Goal: Task Accomplishment & Management: Complete application form

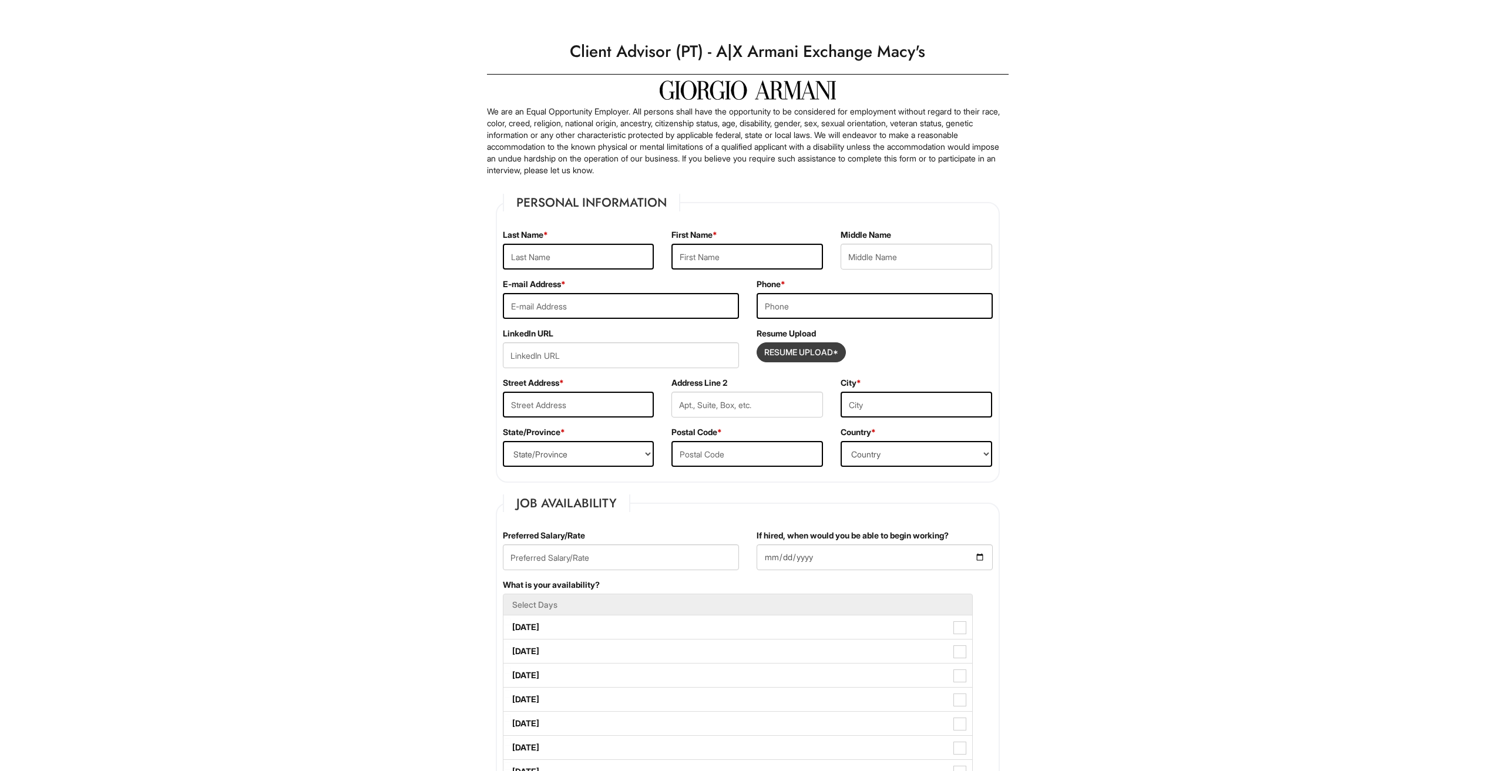
click at [794, 356] on input "Resume Upload*" at bounding box center [801, 352] width 88 height 19
type input "C:\fakepath\Resume (2).pdf"
click at [538, 255] on input "text" at bounding box center [579, 257] width 152 height 26
type input "[PERSON_NAME]"
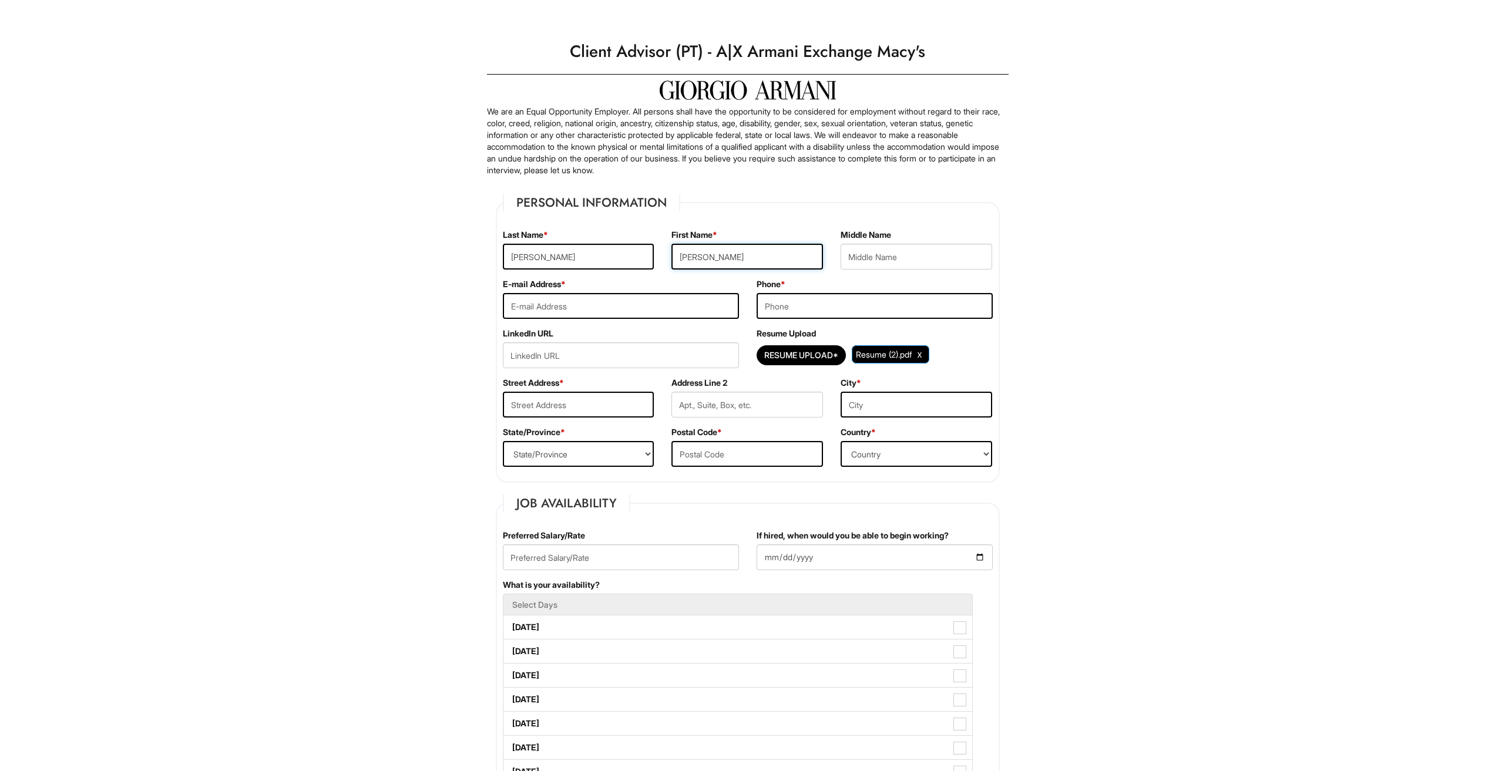
type input "[EMAIL_ADDRESS][DOMAIN_NAME]"
type input "9568550721"
type input "[STREET_ADDRESS]"
type input "Austin"
select select "[GEOGRAPHIC_DATA]"
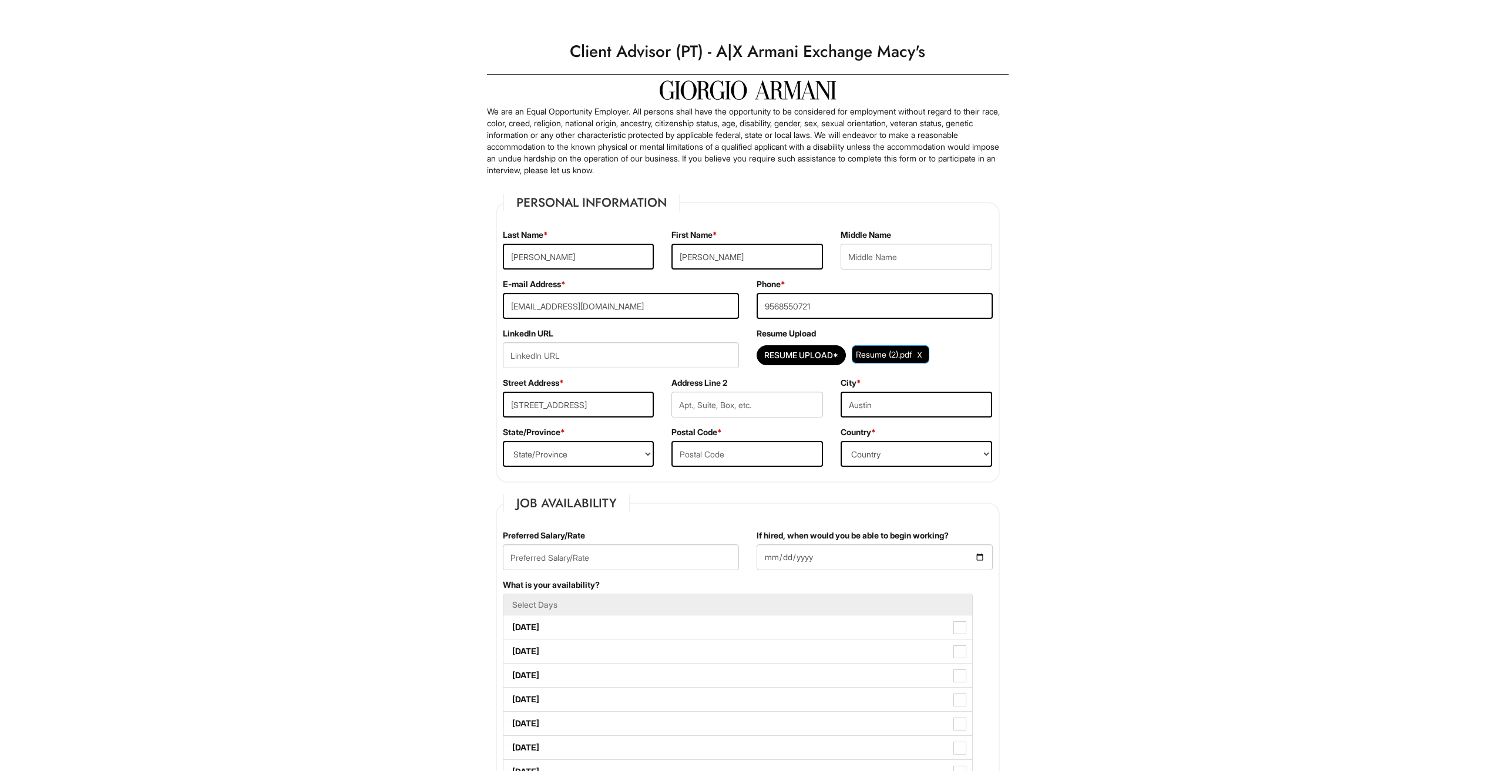
type input "78729"
select select "[GEOGRAPHIC_DATA]"
drag, startPoint x: 647, startPoint y: 405, endPoint x: 482, endPoint y: 395, distance: 165.4
type input "[STREET_ADDRESS]"
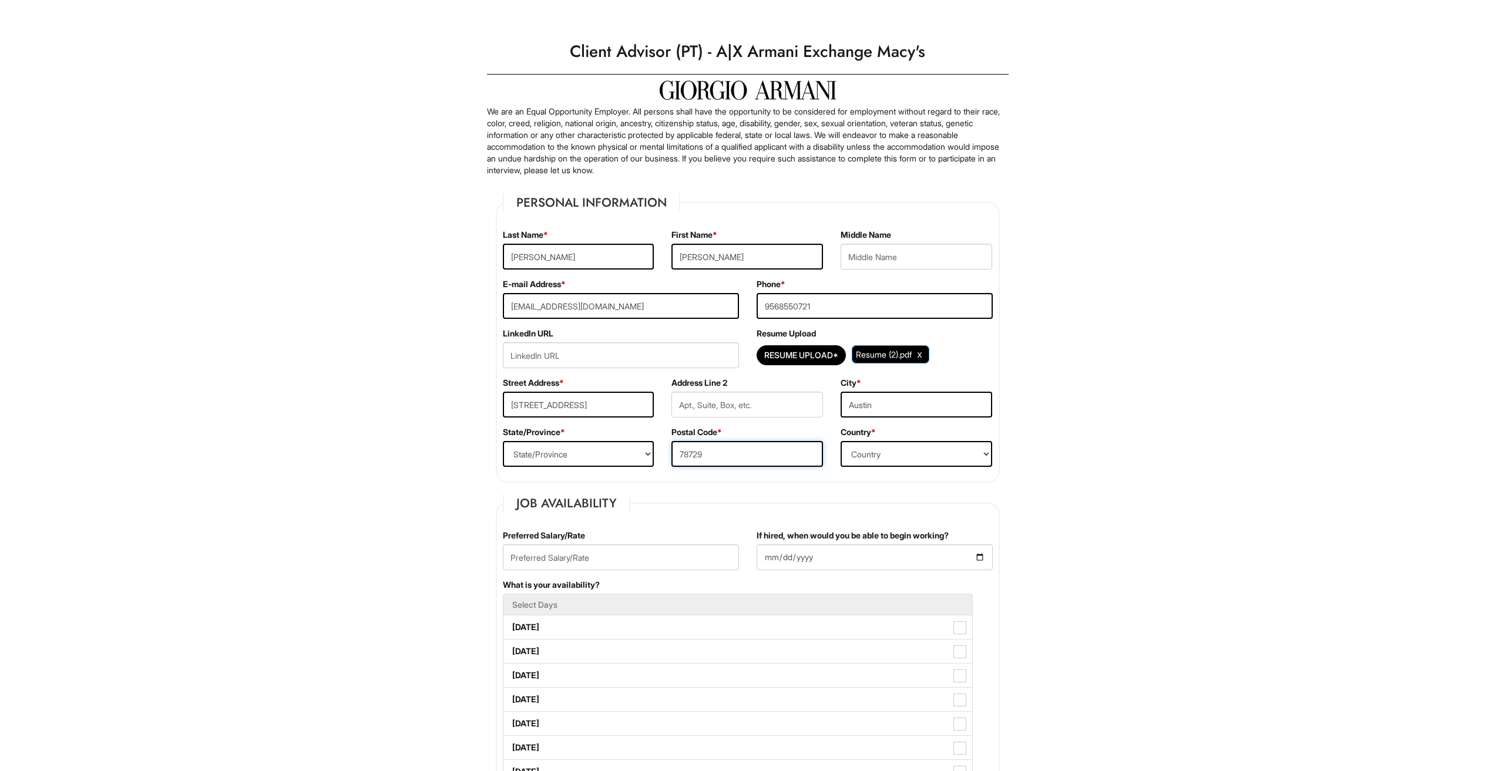
click at [741, 459] on input "78729" at bounding box center [747, 454] width 152 height 26
type input "78577"
click at [926, 404] on input "Austin" at bounding box center [917, 405] width 152 height 26
type input "[PERSON_NAME]"
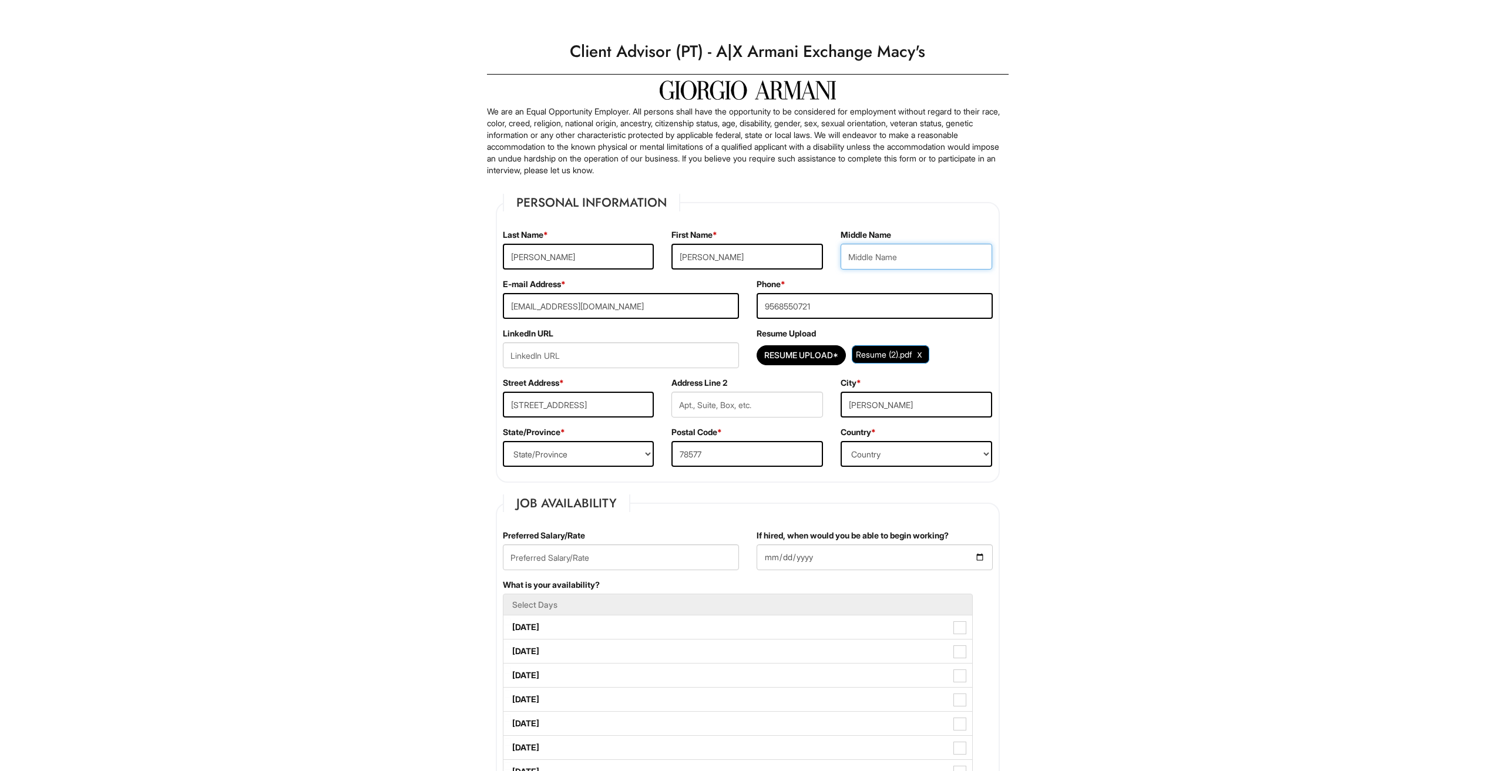
click at [898, 264] on input "text" at bounding box center [917, 257] width 152 height 26
type input "DEMETRIE"
click at [759, 404] on input "Apt 623" at bounding box center [747, 405] width 152 height 26
type input "A"
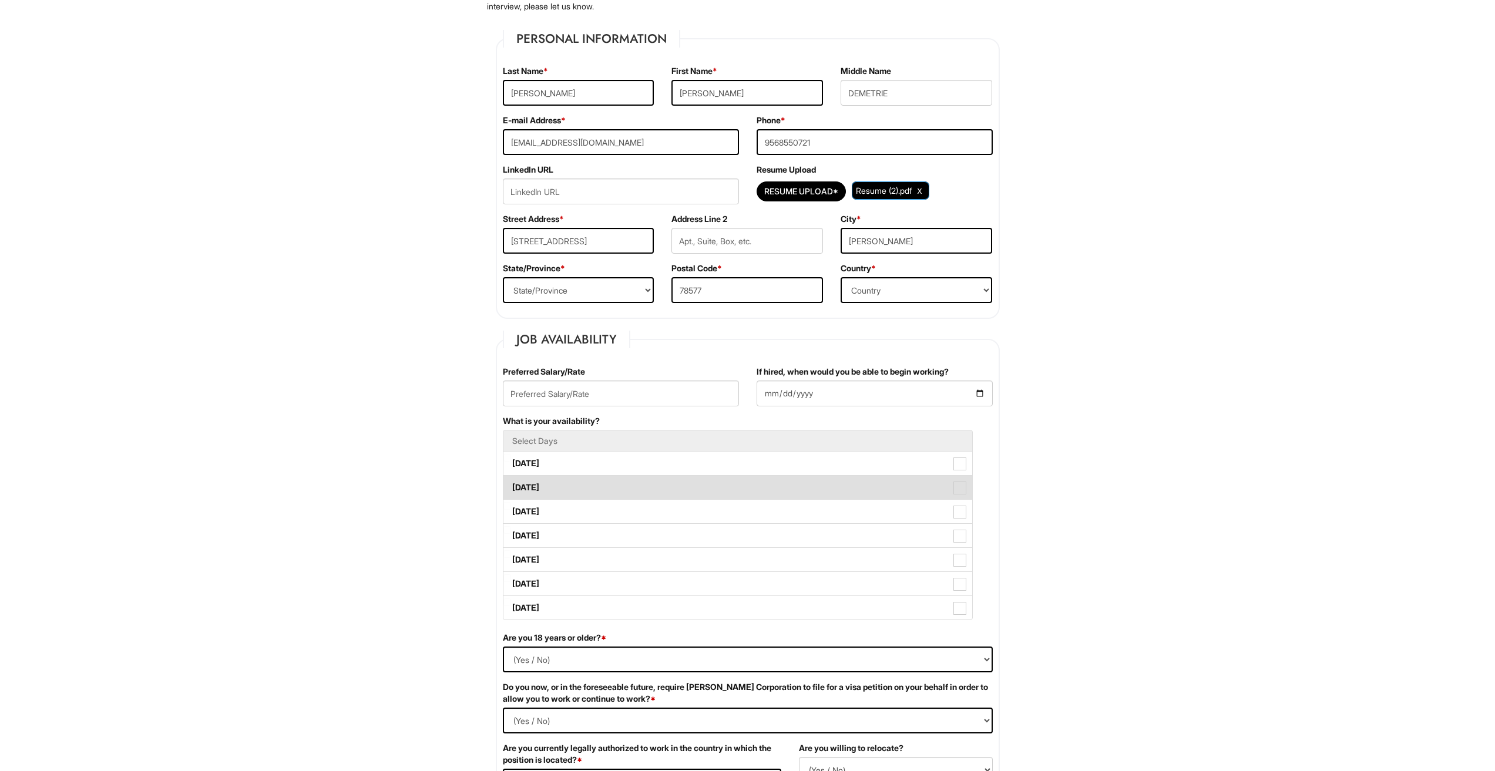
scroll to position [176, 0]
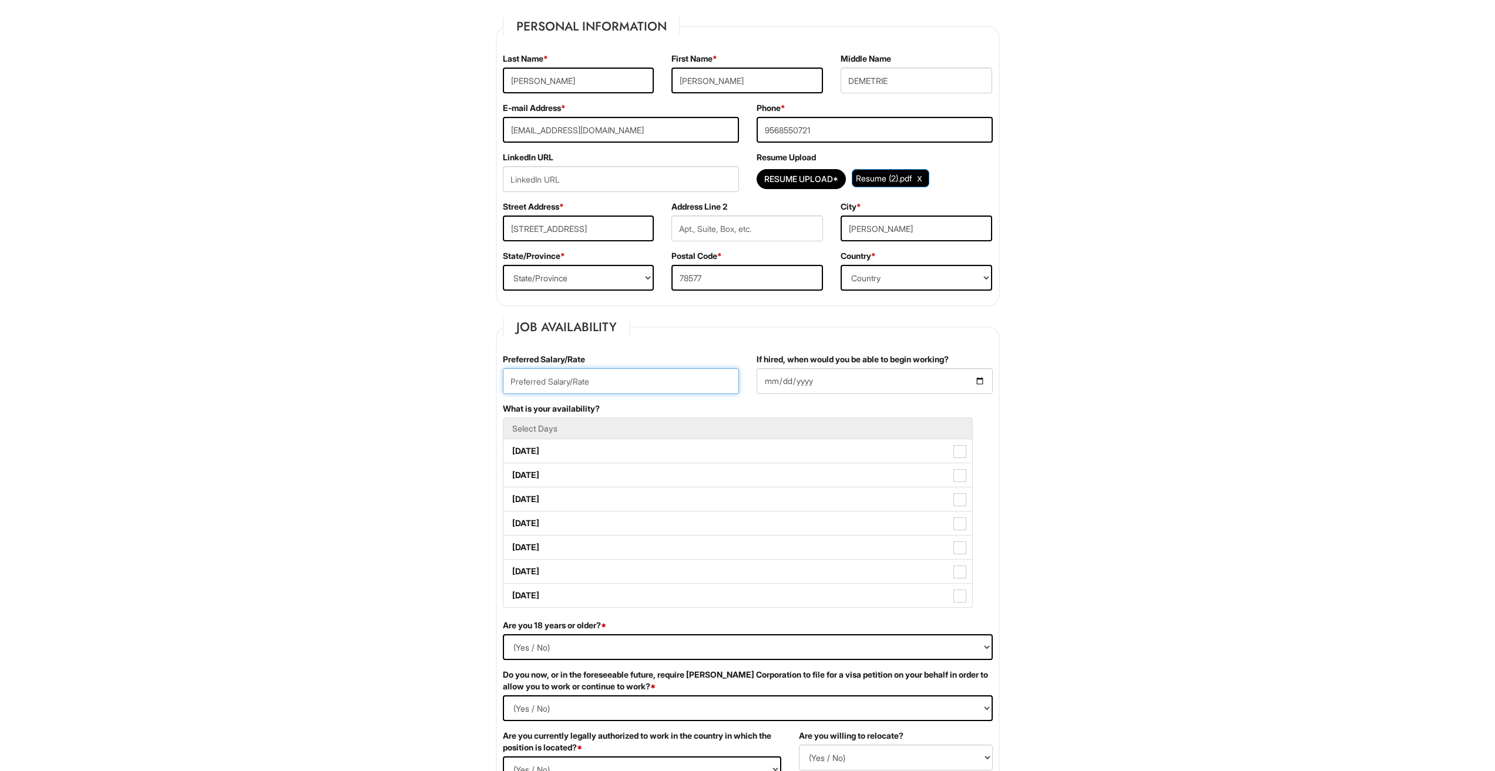
click at [625, 385] on input "text" at bounding box center [621, 381] width 236 height 26
type input "18.00"
click at [970, 387] on input "If hired, when would you be able to begin working?" at bounding box center [875, 381] width 236 height 26
click at [977, 380] on input "If hired, when would you be able to begin working?" at bounding box center [875, 381] width 236 height 26
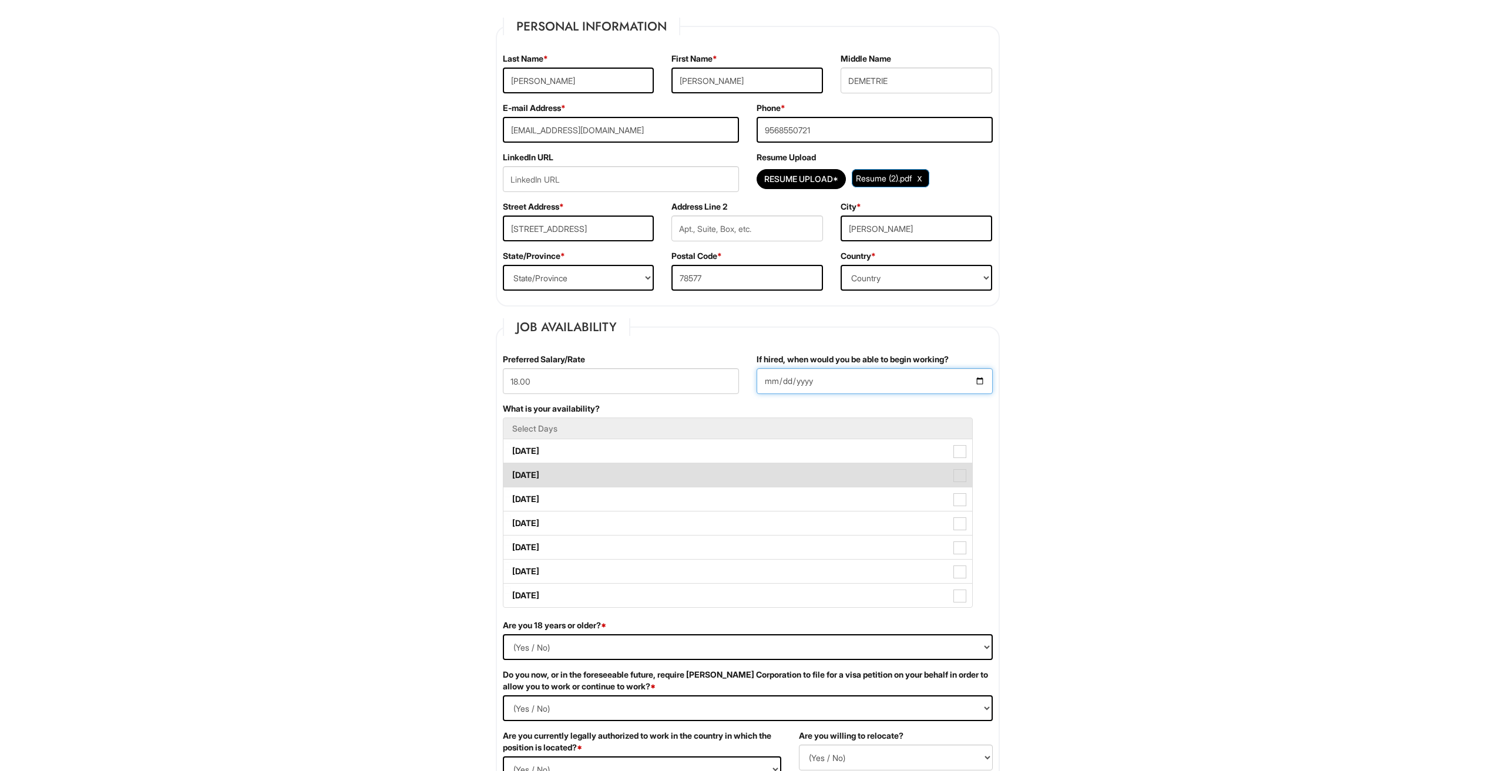
type input "[DATE]"
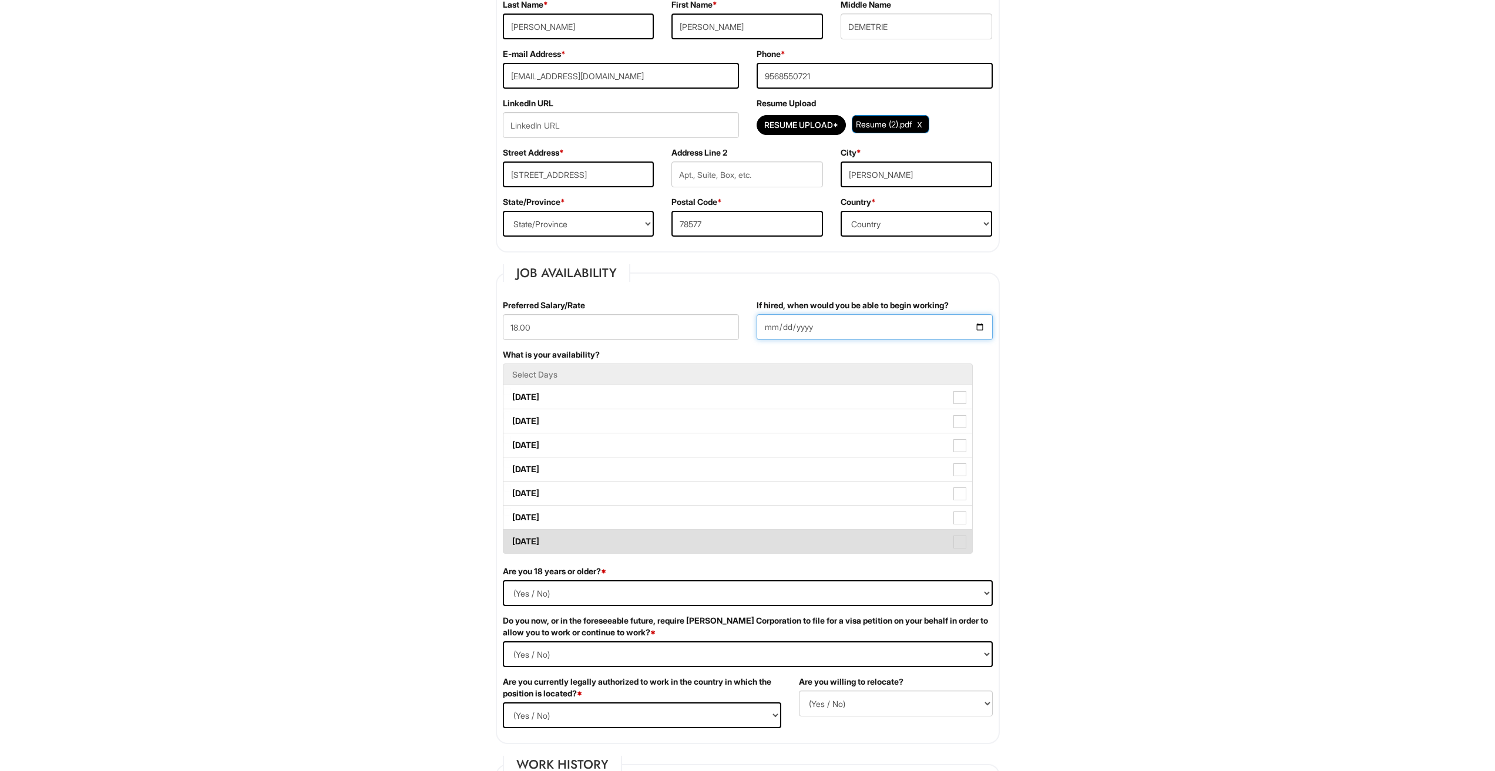
scroll to position [235, 0]
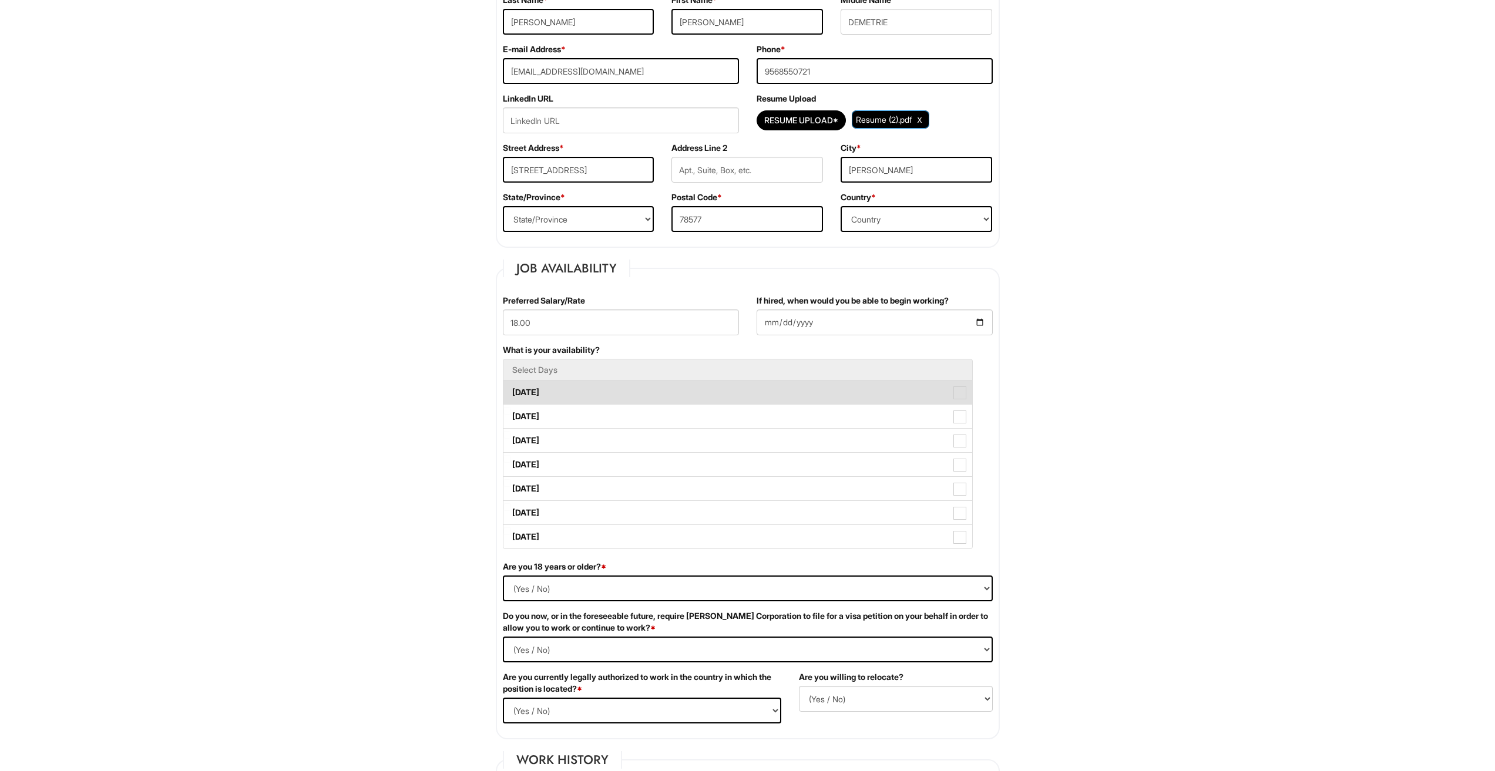
click at [960, 394] on span at bounding box center [959, 393] width 13 height 13
click at [511, 391] on Available_Monday "[DATE]" at bounding box center [507, 387] width 8 height 8
checkbox Available_Monday "true"
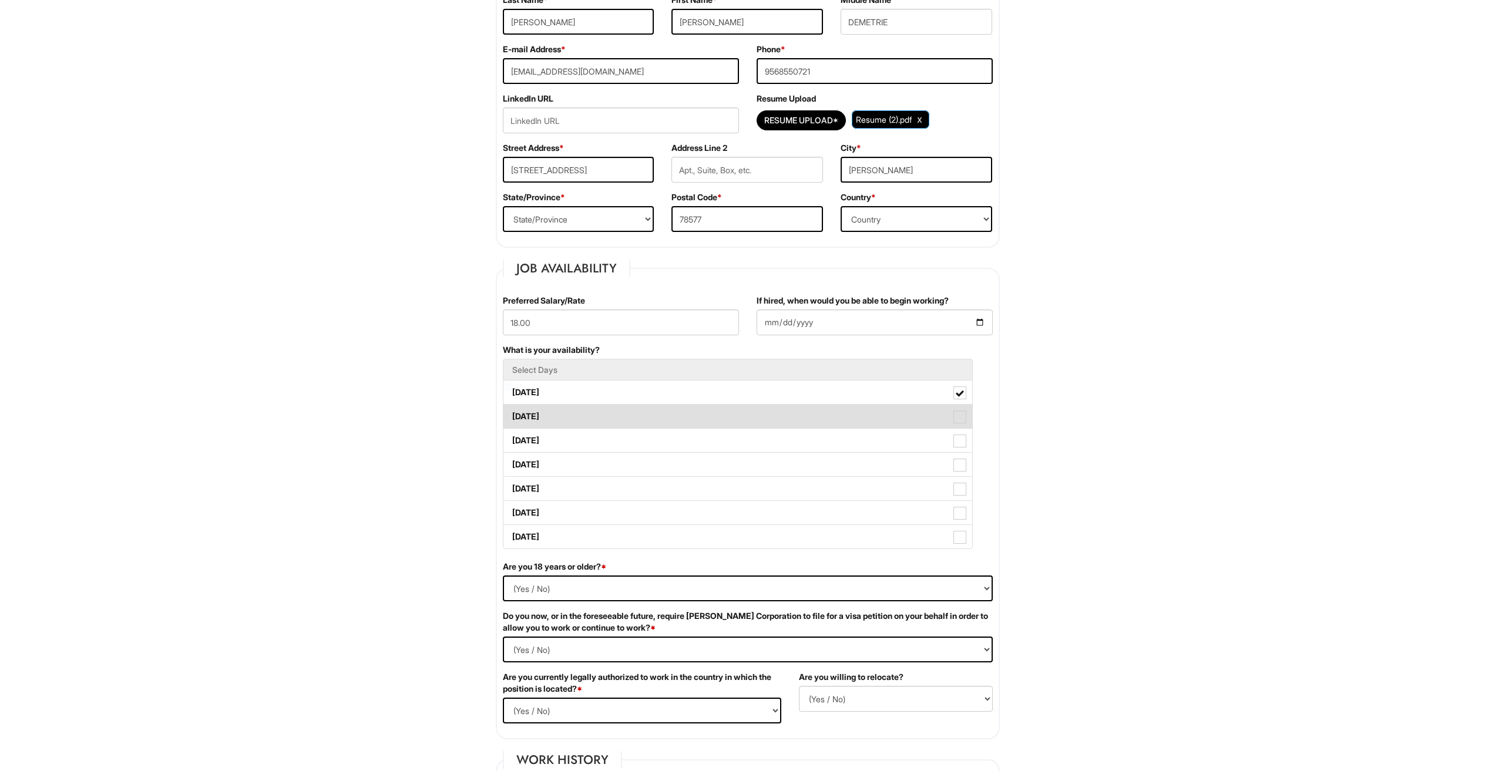
click at [957, 415] on span at bounding box center [959, 417] width 13 height 13
click at [511, 415] on Available_Tuesday "[DATE]" at bounding box center [507, 411] width 8 height 8
checkbox Available_Tuesday "true"
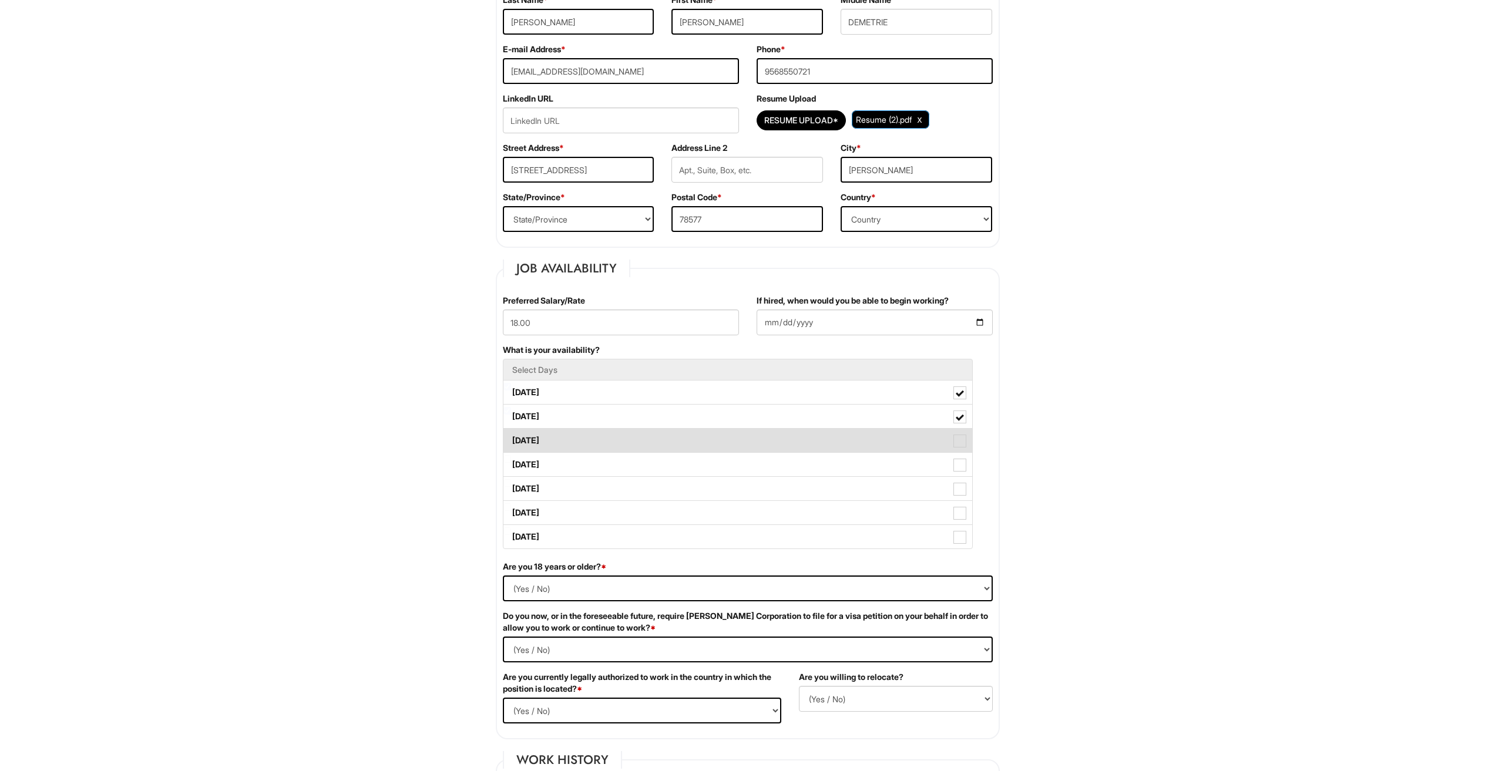
click at [961, 444] on span at bounding box center [959, 441] width 13 height 13
click at [511, 439] on Available_Wednesday "[DATE]" at bounding box center [507, 435] width 8 height 8
checkbox Available_Wednesday "true"
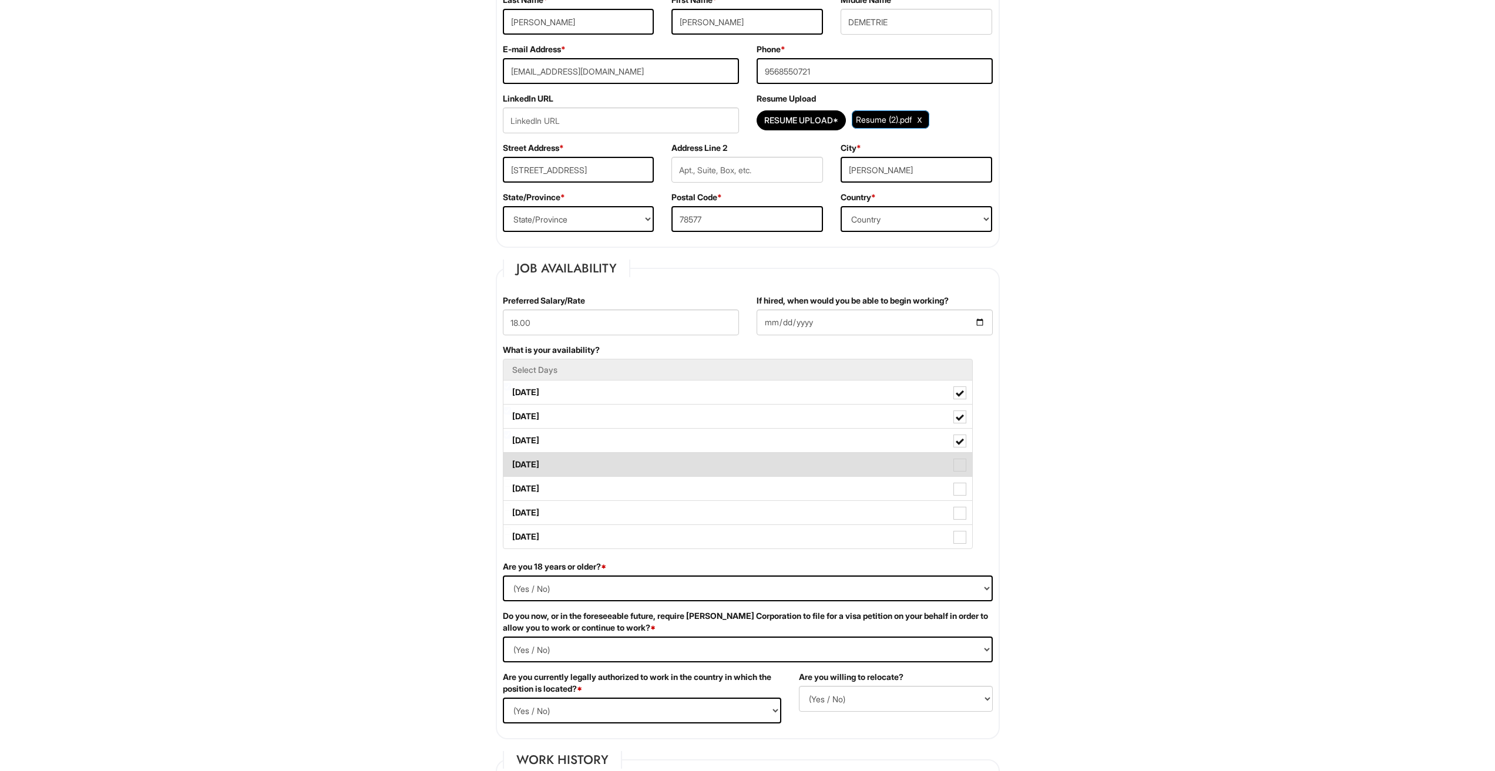
drag, startPoint x: 960, startPoint y: 462, endPoint x: 960, endPoint y: 474, distance: 12.3
click at [960, 462] on span at bounding box center [959, 465] width 13 height 13
click at [511, 462] on Available_Thursday "[DATE]" at bounding box center [507, 459] width 8 height 8
checkbox Available_Thursday "true"
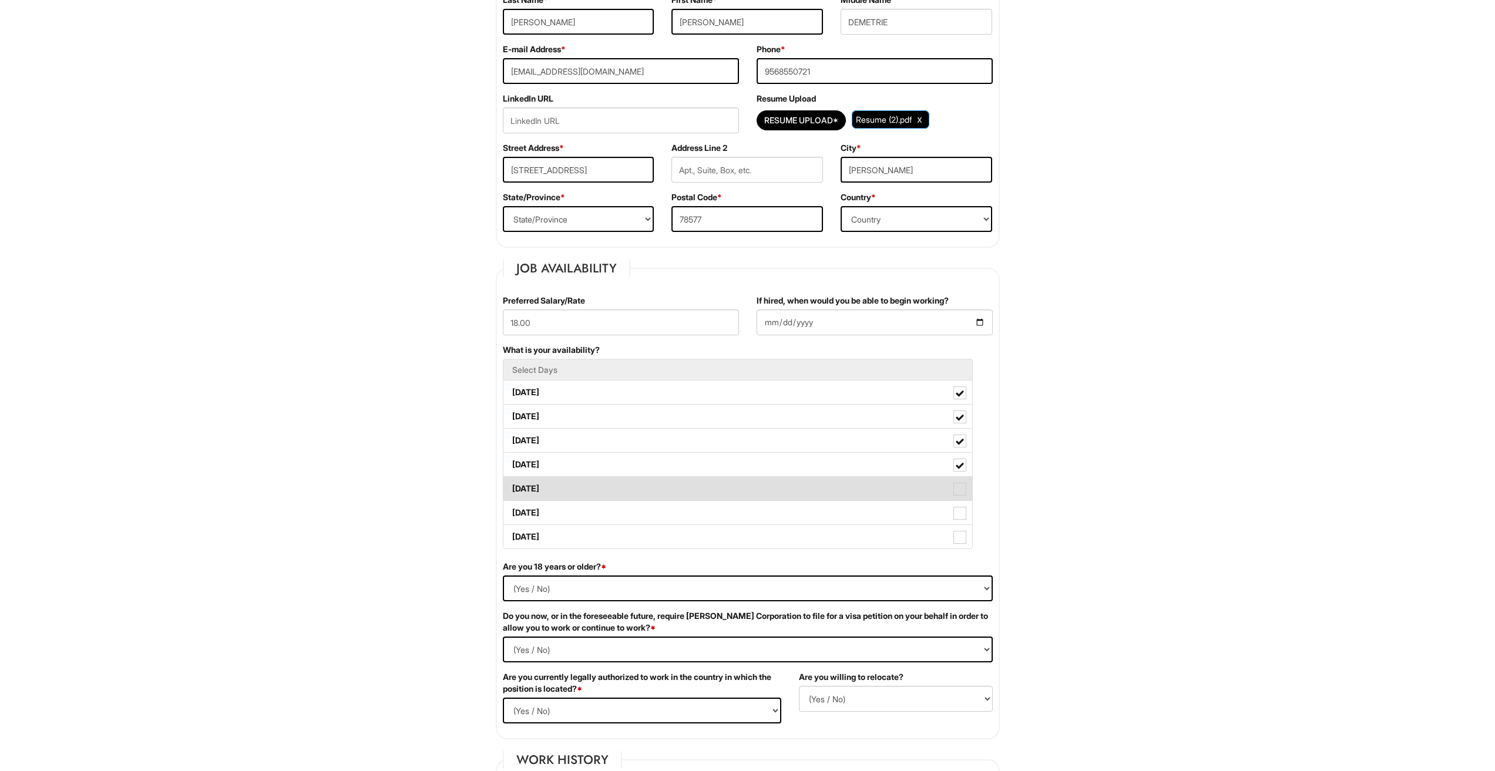
click at [957, 484] on span at bounding box center [959, 489] width 13 height 13
click at [511, 484] on Available_Friday "[DATE]" at bounding box center [507, 483] width 8 height 8
checkbox Available_Friday "true"
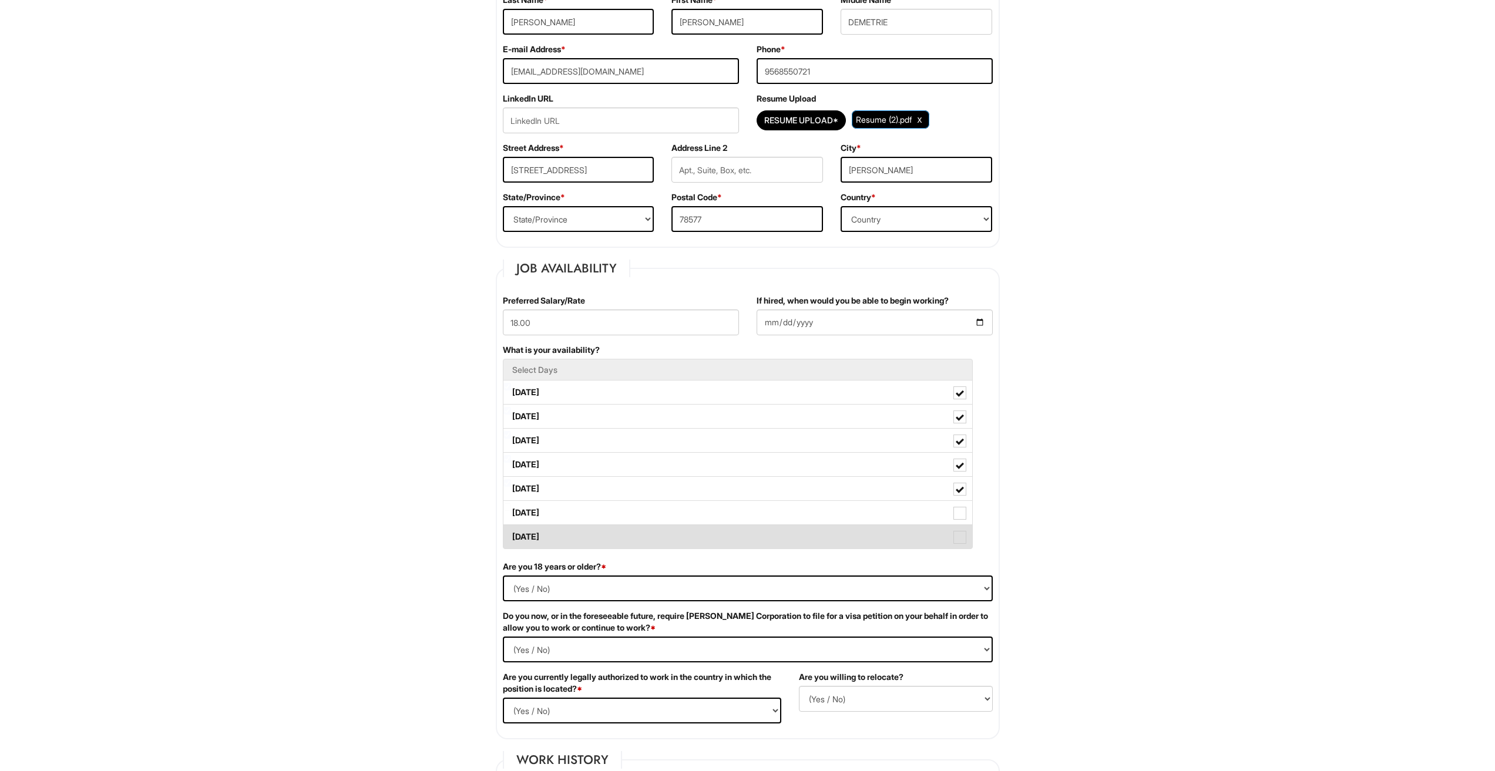
drag, startPoint x: 958, startPoint y: 508, endPoint x: 959, endPoint y: 530, distance: 22.9
click at [958, 510] on span at bounding box center [959, 513] width 13 height 13
click at [511, 510] on Available_Saturday "[DATE]" at bounding box center [507, 507] width 8 height 8
checkbox Available_Saturday "true"
click at [957, 535] on span at bounding box center [959, 537] width 13 height 13
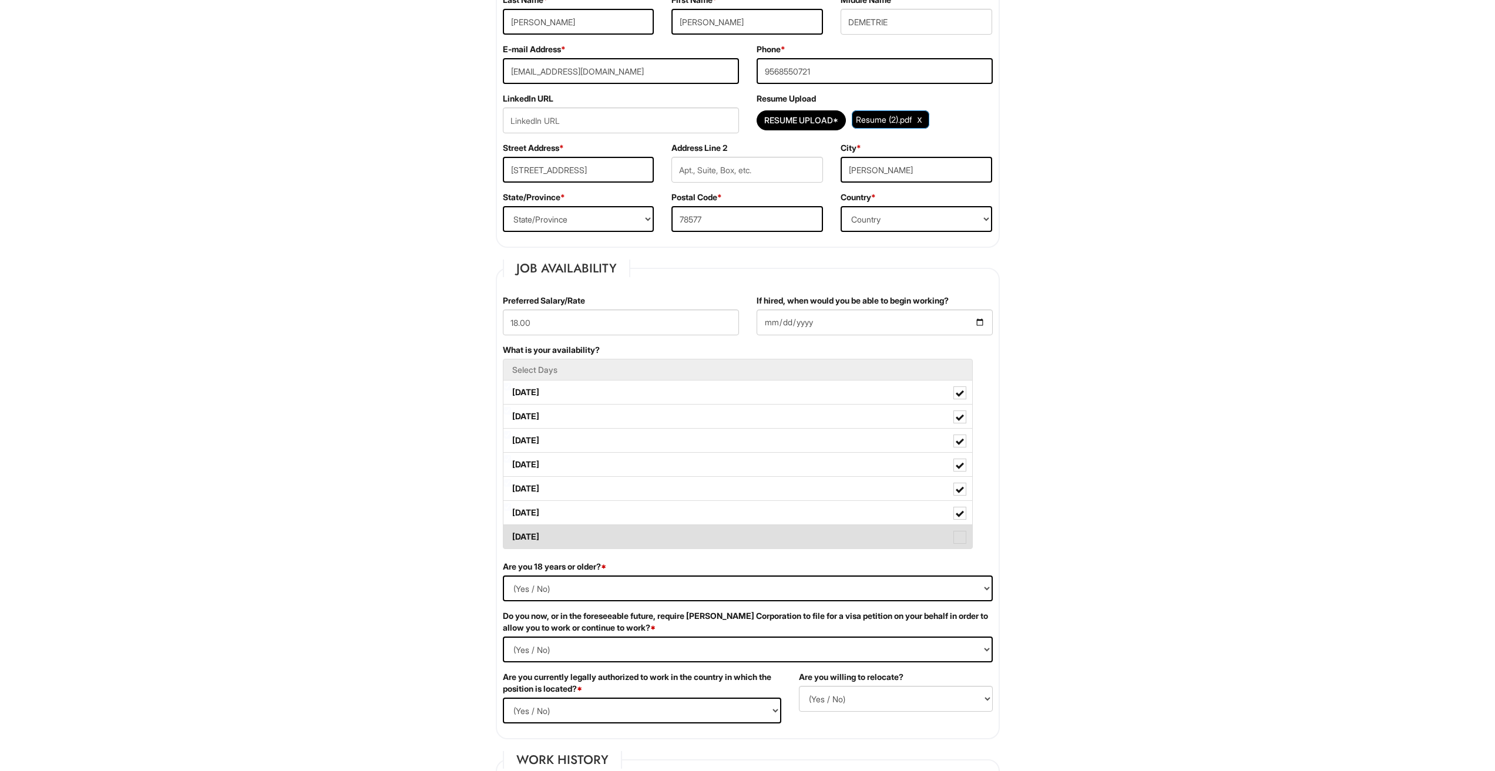
click at [511, 535] on Available_Sunday "[DATE]" at bounding box center [507, 532] width 8 height 8
checkbox Available_Sunday "true"
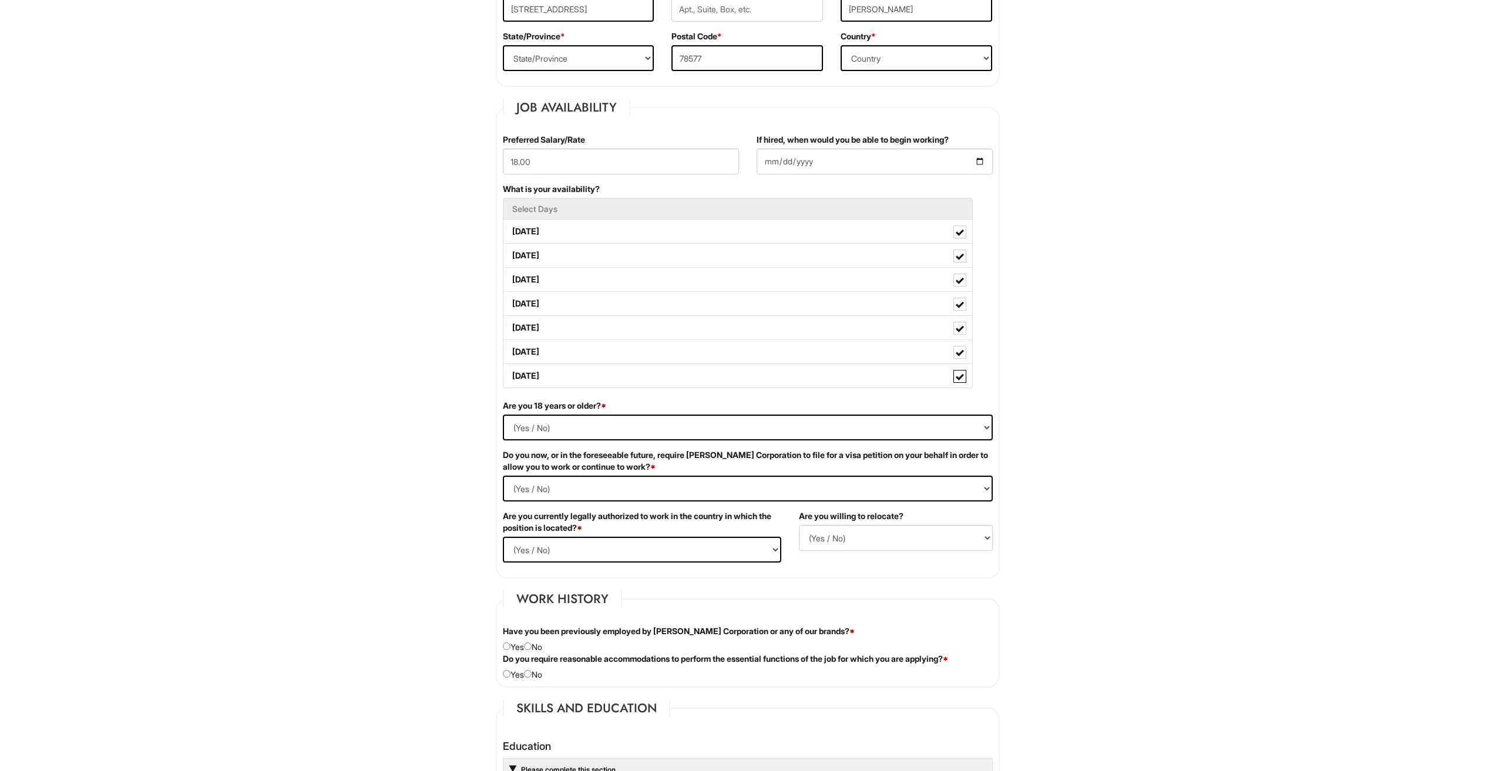
scroll to position [411, 0]
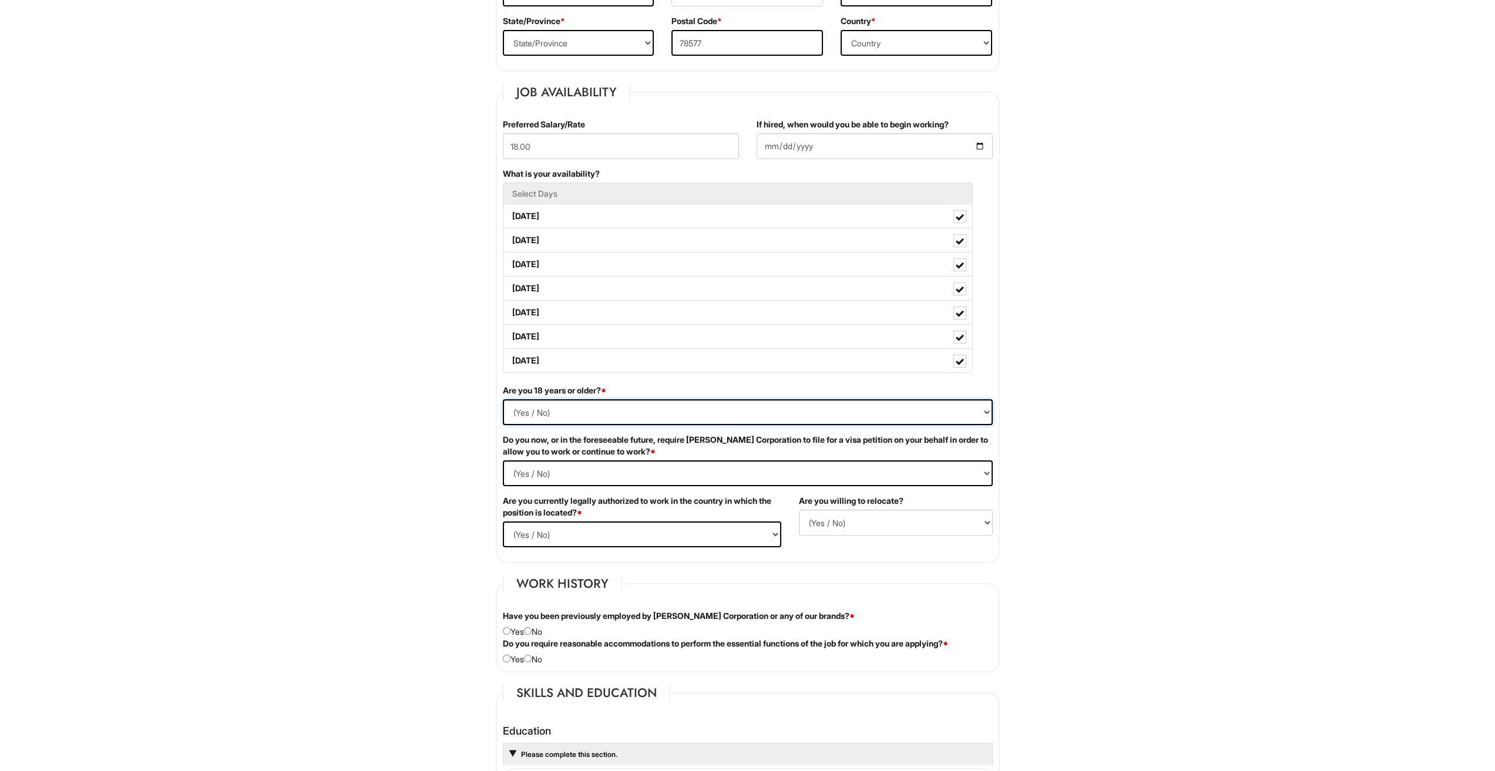
click at [564, 414] on select "(Yes / No) Yes No" at bounding box center [748, 412] width 490 height 26
select select "Yes"
click at [503, 399] on select "(Yes / No) Yes No" at bounding box center [748, 412] width 490 height 26
click at [756, 481] on Required "(Yes / No) Yes No" at bounding box center [748, 474] width 490 height 26
select Required "No"
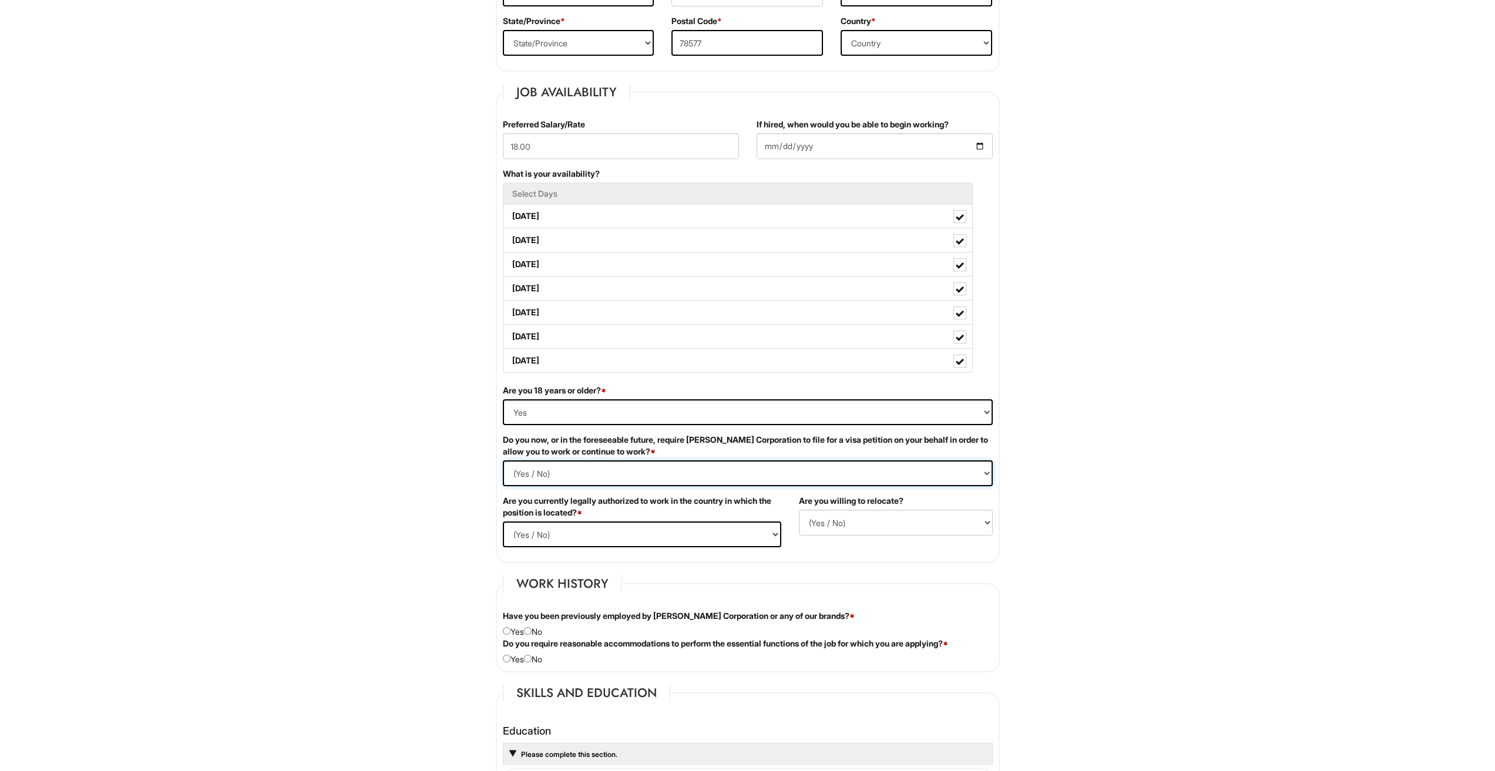
click at [503, 461] on Required "(Yes / No) Yes No" at bounding box center [748, 474] width 490 height 26
click at [711, 532] on select "(Yes / No) Yes No" at bounding box center [642, 535] width 278 height 26
select select "Yes"
click at [503, 522] on select "(Yes / No) Yes No" at bounding box center [642, 535] width 278 height 26
click at [845, 523] on select "(Yes / No) No Yes" at bounding box center [896, 523] width 194 height 26
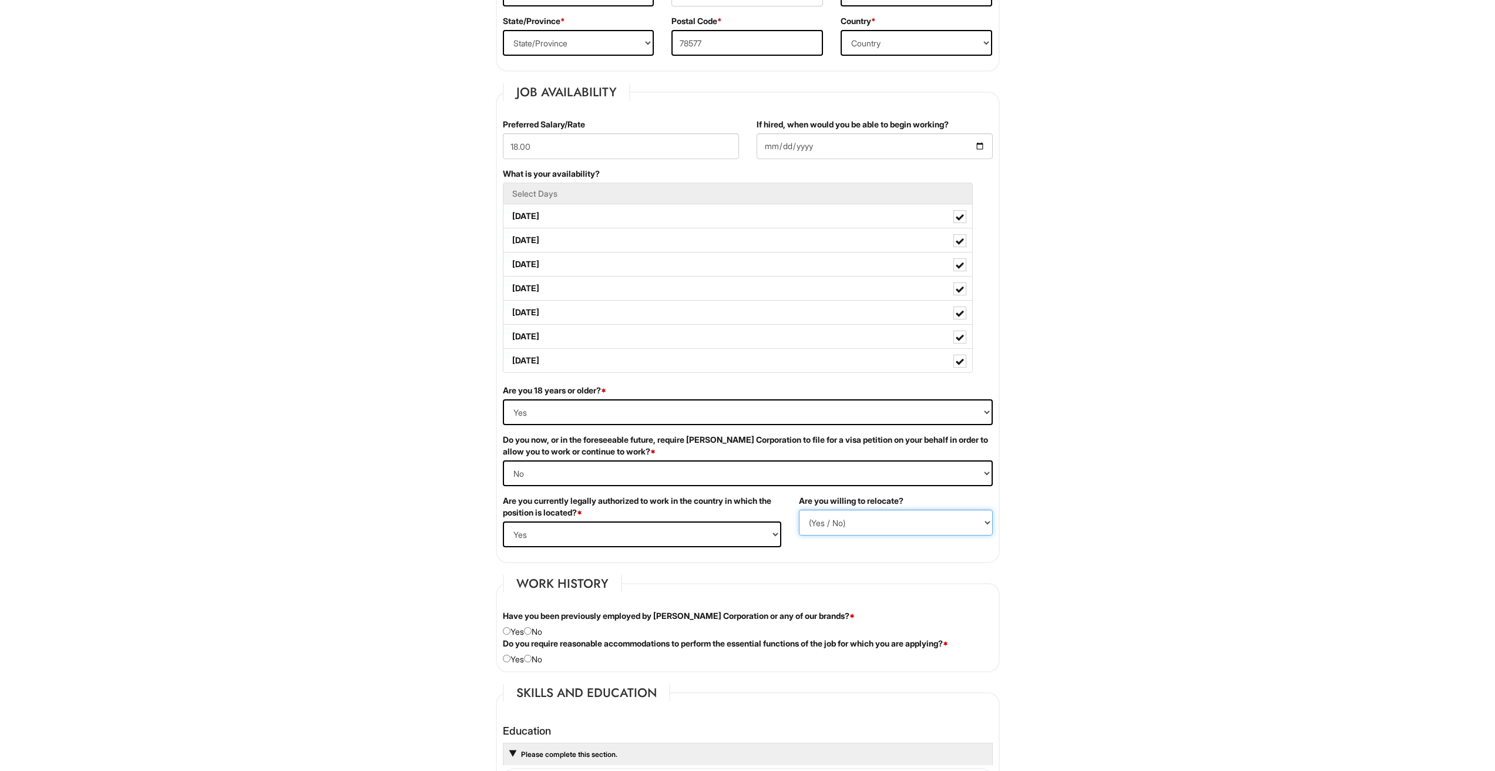
select select "Y"
click at [799, 510] on select "(Yes / No) No Yes" at bounding box center [896, 523] width 194 height 26
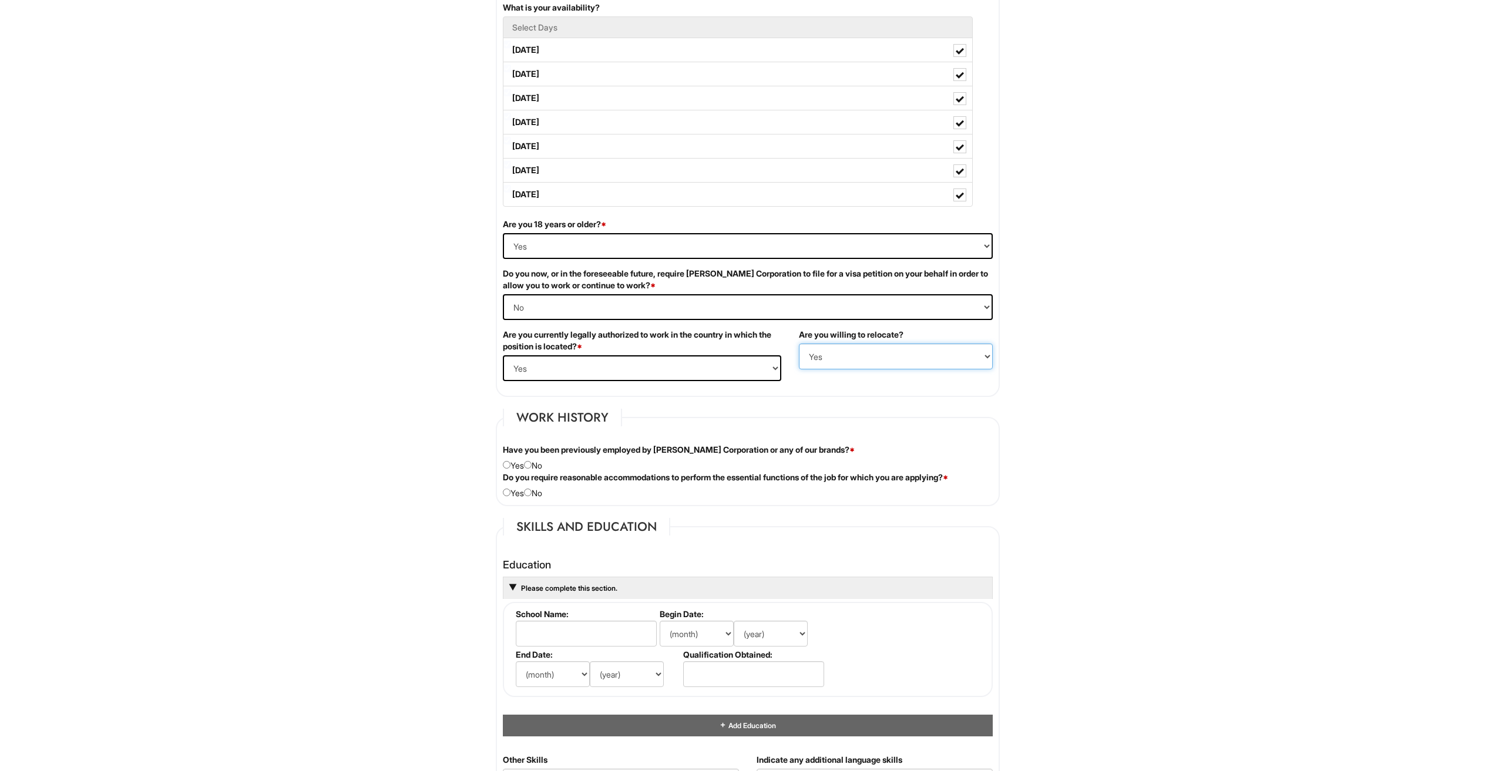
scroll to position [587, 0]
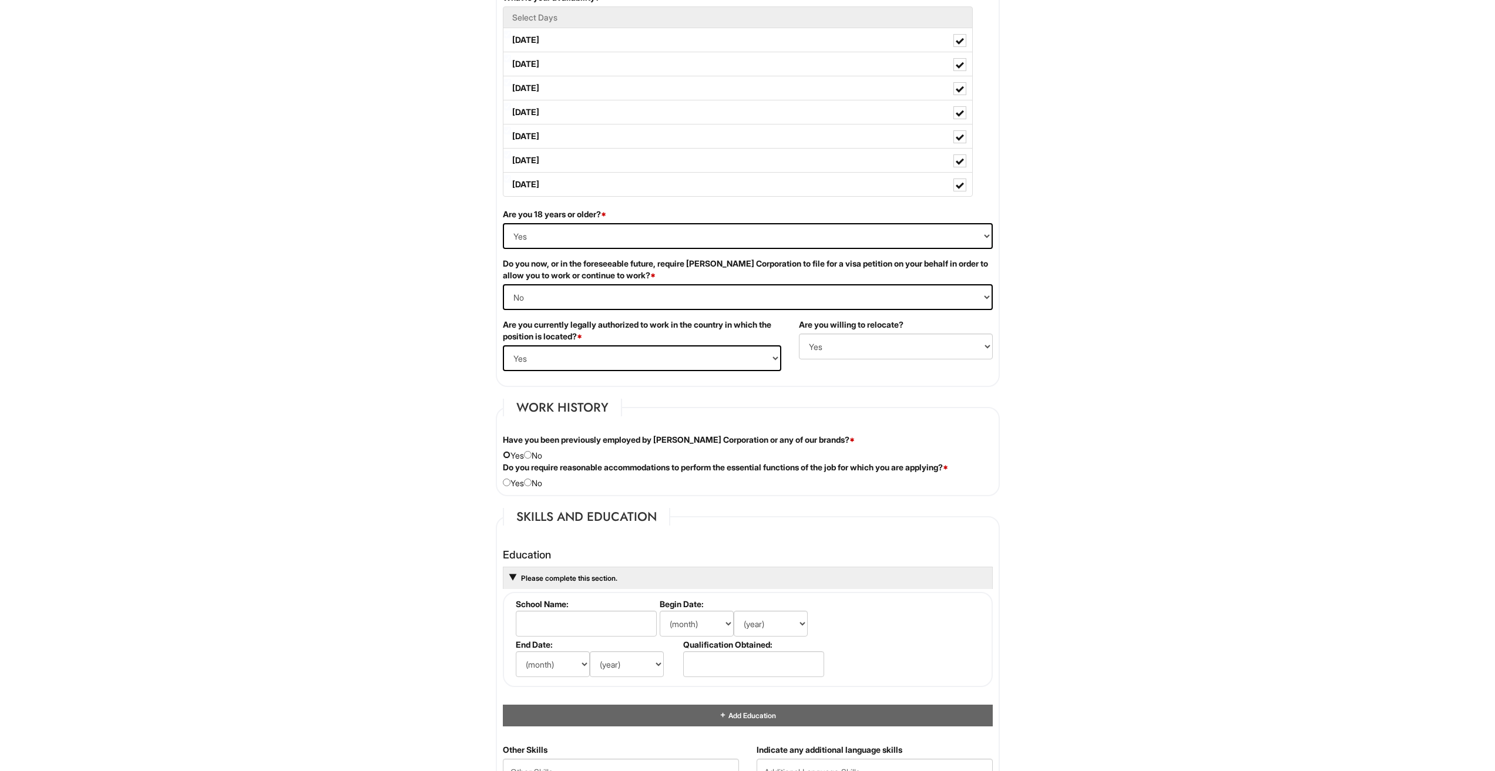
click at [506, 454] on input "radio" at bounding box center [507, 455] width 8 height 8
radio input "true"
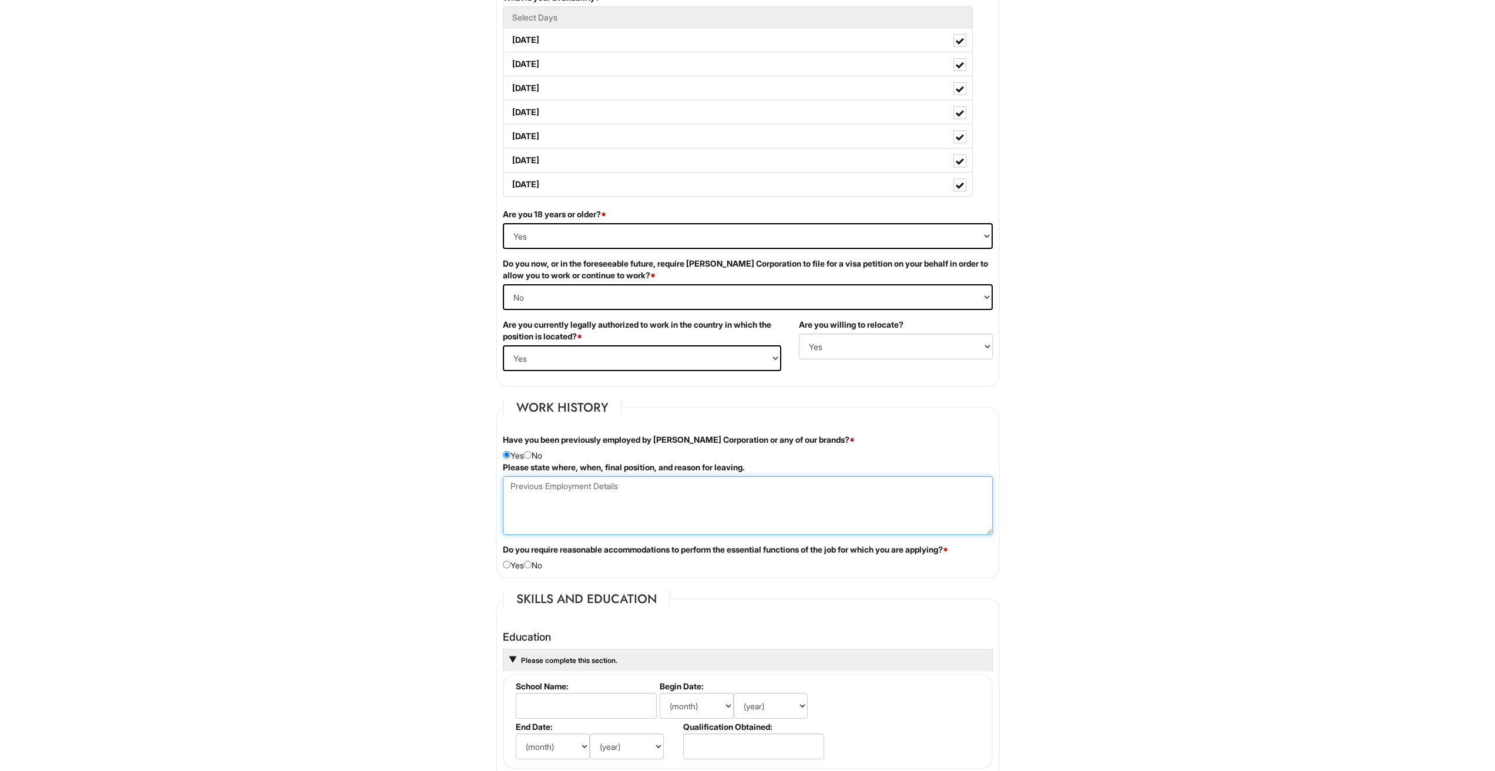
click at [562, 501] on Employment at bounding box center [748, 505] width 490 height 59
type Employment "s"
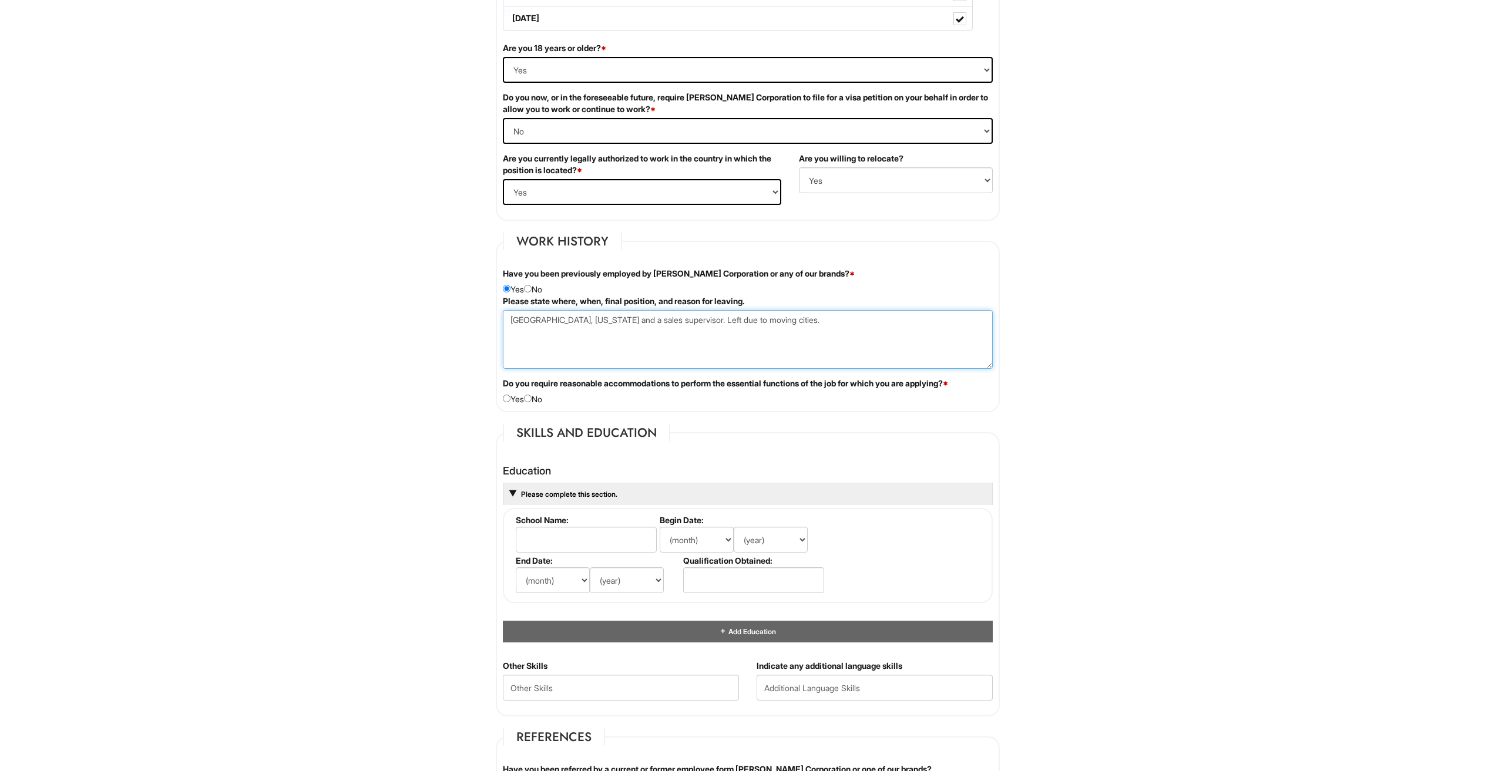
scroll to position [764, 0]
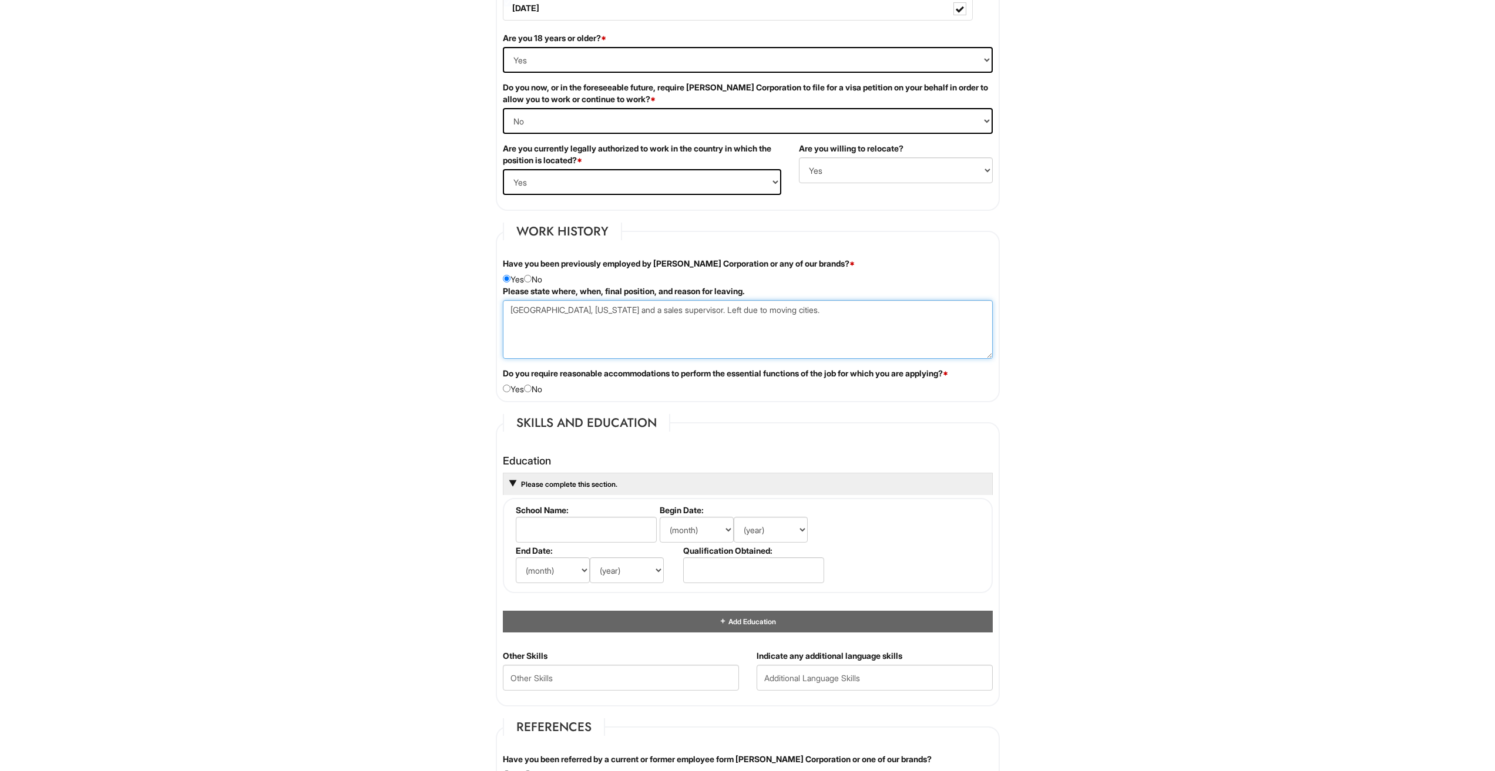
type Employment "[GEOGRAPHIC_DATA], [US_STATE] and a sales supervisor. Left due to moving cities."
click at [530, 391] on input "radio" at bounding box center [528, 389] width 8 height 8
radio input "true"
click at [592, 529] on input "text" at bounding box center [586, 530] width 141 height 26
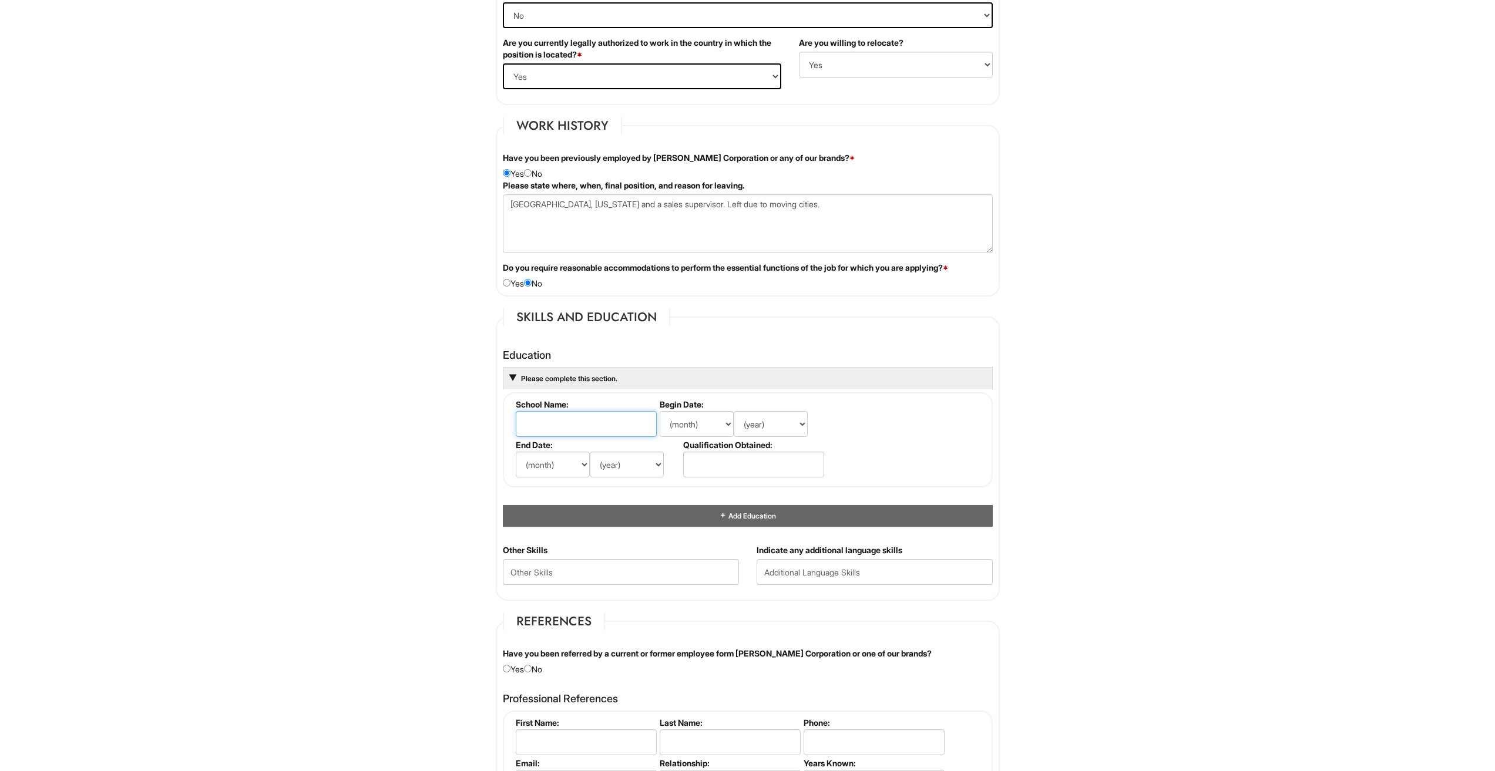
scroll to position [881, 0]
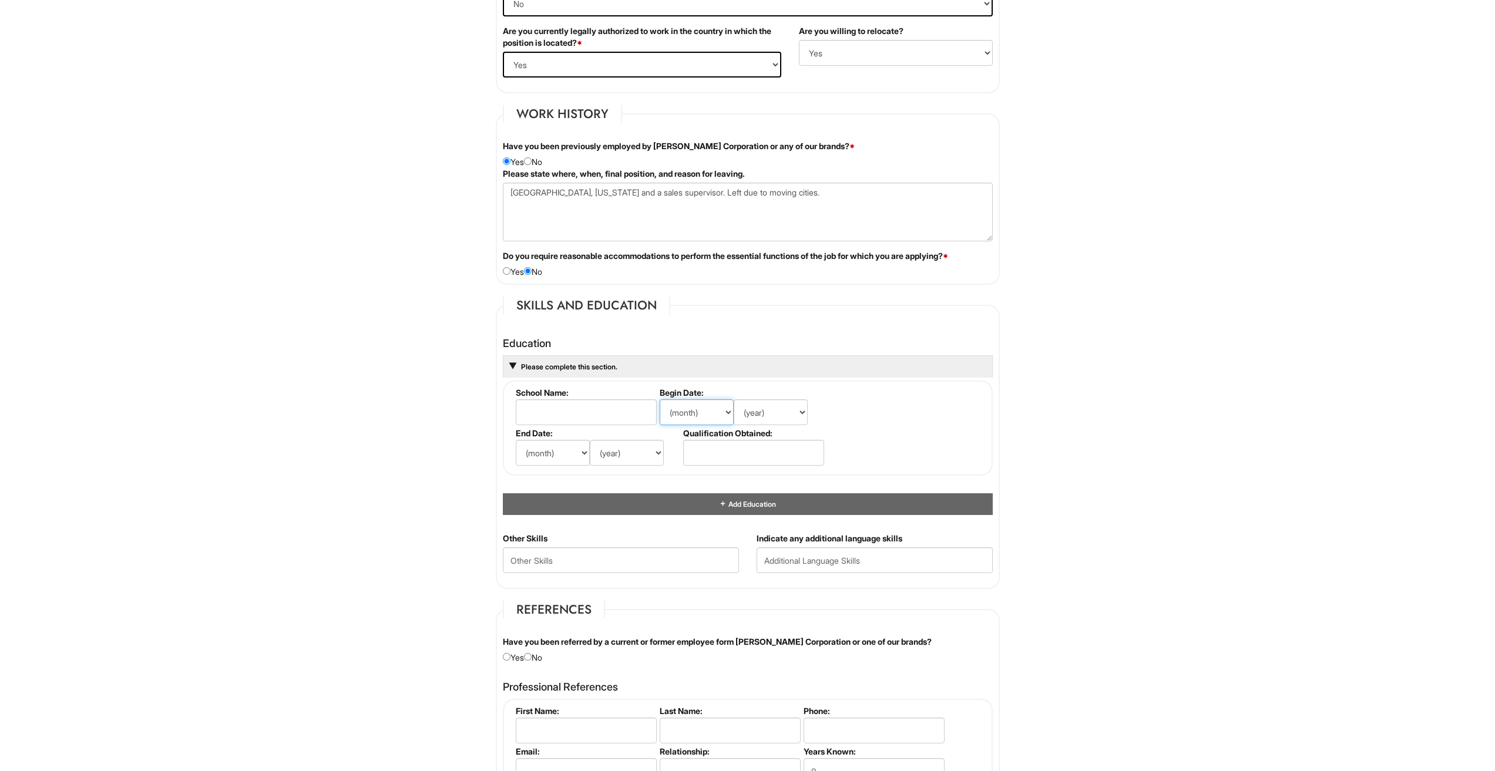
click at [691, 416] on select "(month) Jan Feb Mar Apr May Jun [DATE] Aug Sep Oct Nov Dec" at bounding box center [697, 412] width 74 height 26
click at [581, 403] on input "text" at bounding box center [586, 412] width 141 height 26
type input "s"
type input "[GEOGRAPHIC_DATA][US_STATE]"
click at [691, 425] on select "(month) Jan Feb Mar Apr May Jun [DATE] Aug Sep Oct Nov Dec" at bounding box center [697, 412] width 74 height 26
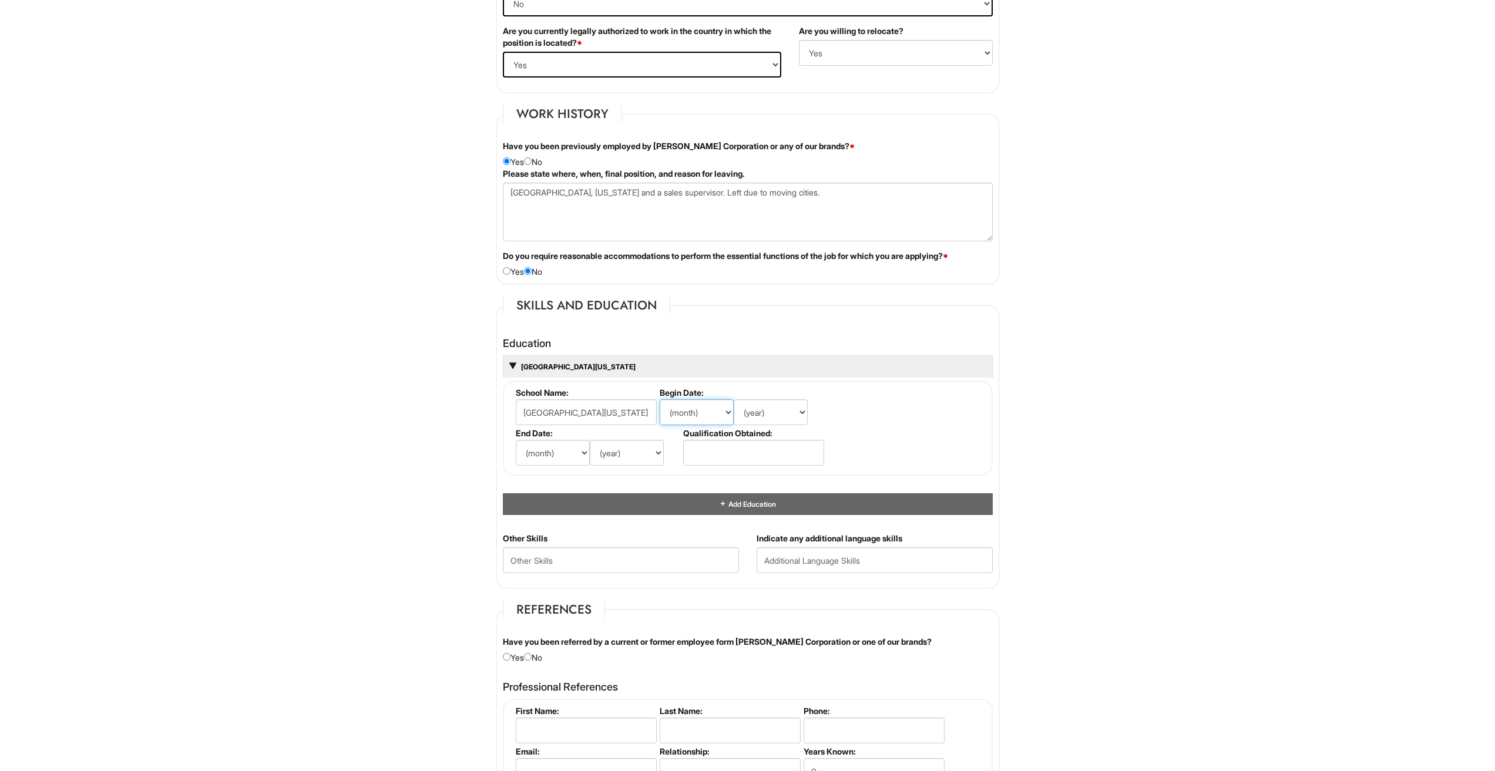
select select "6"
click at [660, 399] on select "(month) Jan Feb Mar Apr May Jun [DATE] Aug Sep Oct Nov Dec" at bounding box center [697, 412] width 74 height 26
click at [753, 428] on label "Qualification Obtained:" at bounding box center [752, 433] width 139 height 10
click at [761, 419] on select "(year) 2029 2028 2027 2026 2025 2024 2023 2022 2021 2020 2019 2018 2017 2016 20…" at bounding box center [771, 412] width 74 height 26
select select "2020"
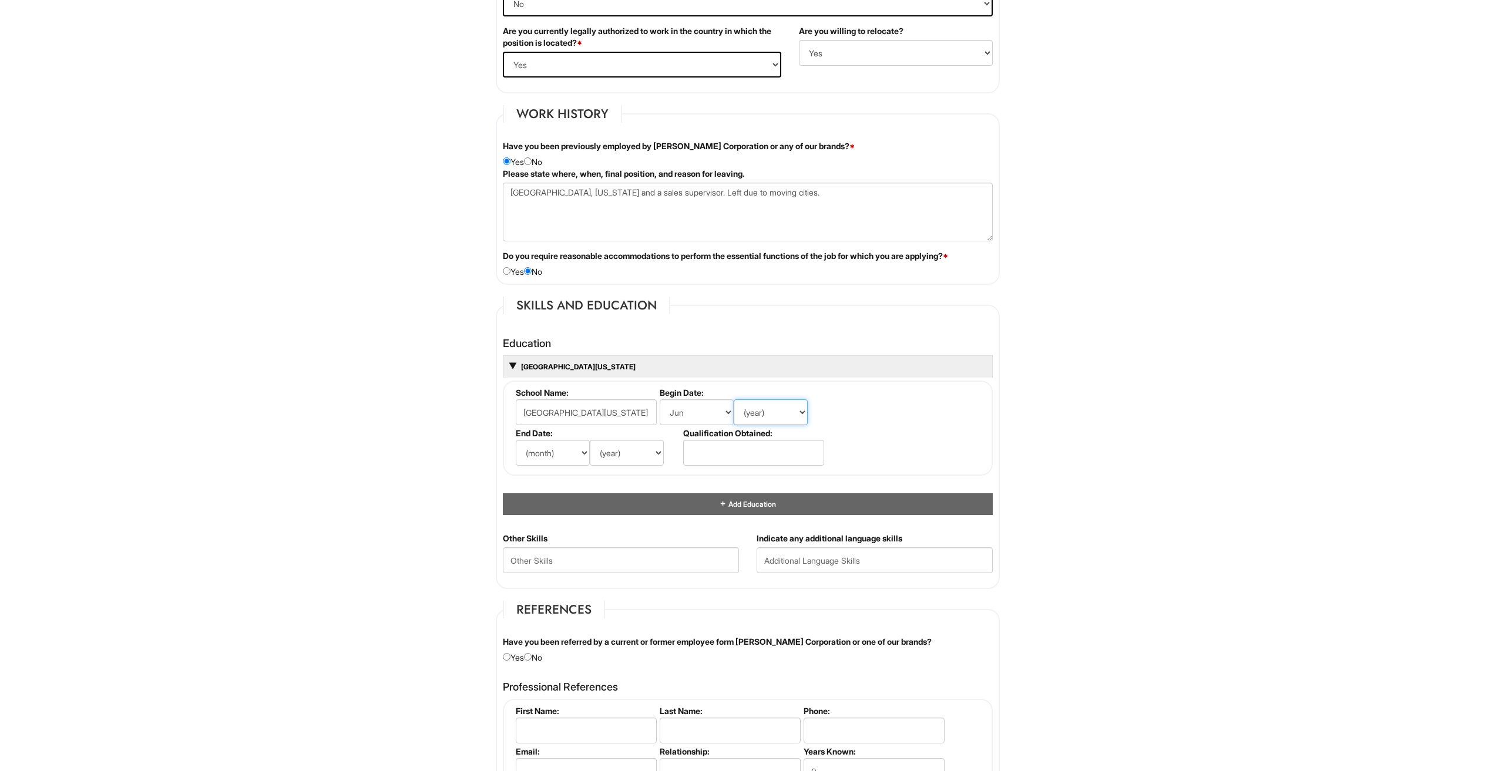
click at [734, 399] on select "(year) 2029 2028 2027 2026 2025 2024 2023 2022 2021 2020 2019 2018 2017 2016 20…" at bounding box center [771, 412] width 74 height 26
click at [556, 454] on select "(month) Jan Feb Mar Apr May Jun [DATE] Aug Sep Oct Nov Dec" at bounding box center [553, 453] width 74 height 26
select select "7"
click at [516, 440] on select "(month) Jan Feb Mar Apr May Jun [DATE] Aug Sep Oct Nov Dec" at bounding box center [553, 453] width 74 height 26
click at [624, 453] on select "(year) 2029 2028 2027 2026 2025 2024 2023 2022 2021 2020 2019 2018 2017 2016 20…" at bounding box center [627, 453] width 74 height 26
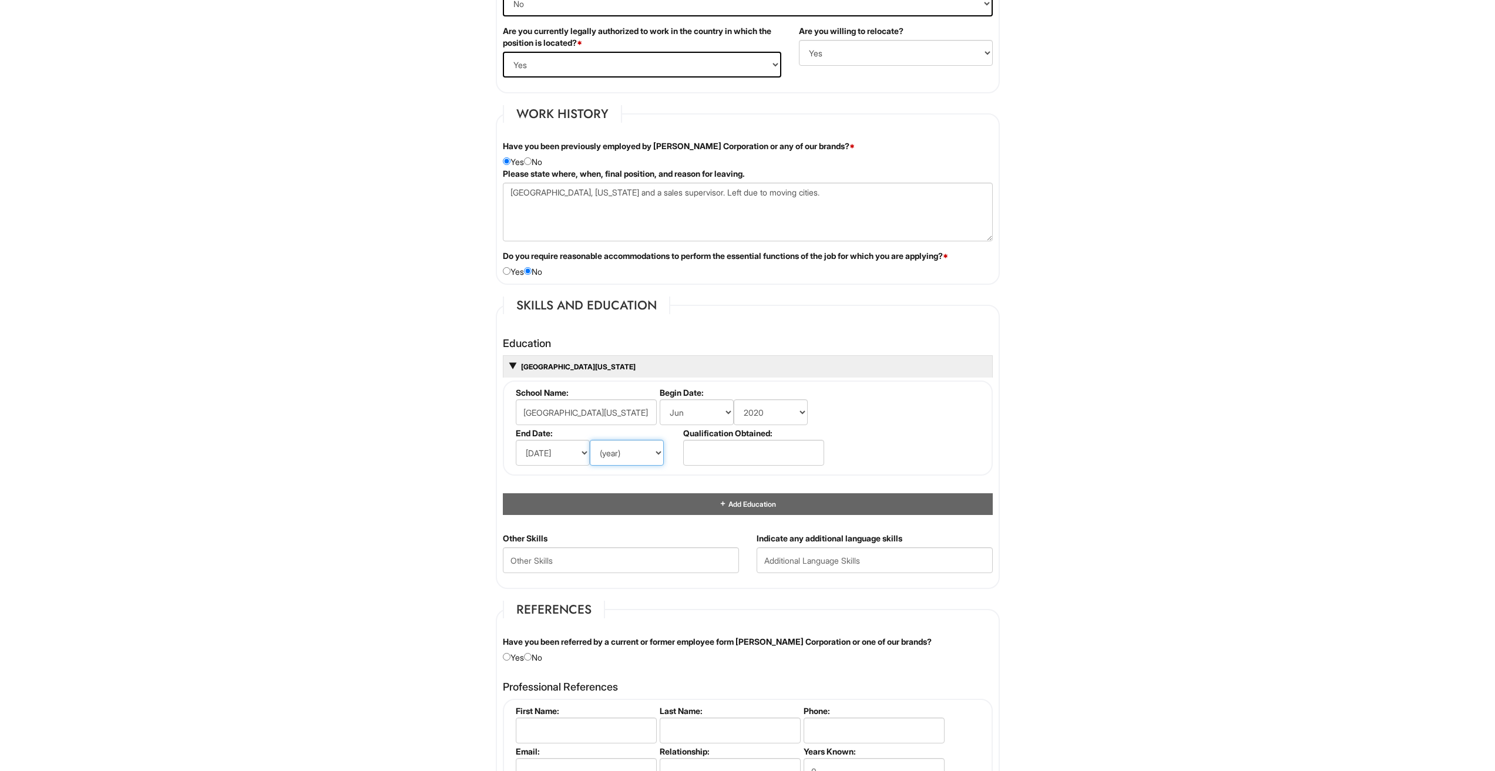
select select "2022"
click at [590, 440] on select "(year) 2029 2028 2027 2026 2025 2024 2023 2022 2021 2020 2019 2018 2017 2016 20…" at bounding box center [627, 453] width 74 height 26
click at [714, 457] on input "text" at bounding box center [753, 453] width 141 height 26
type input "a"
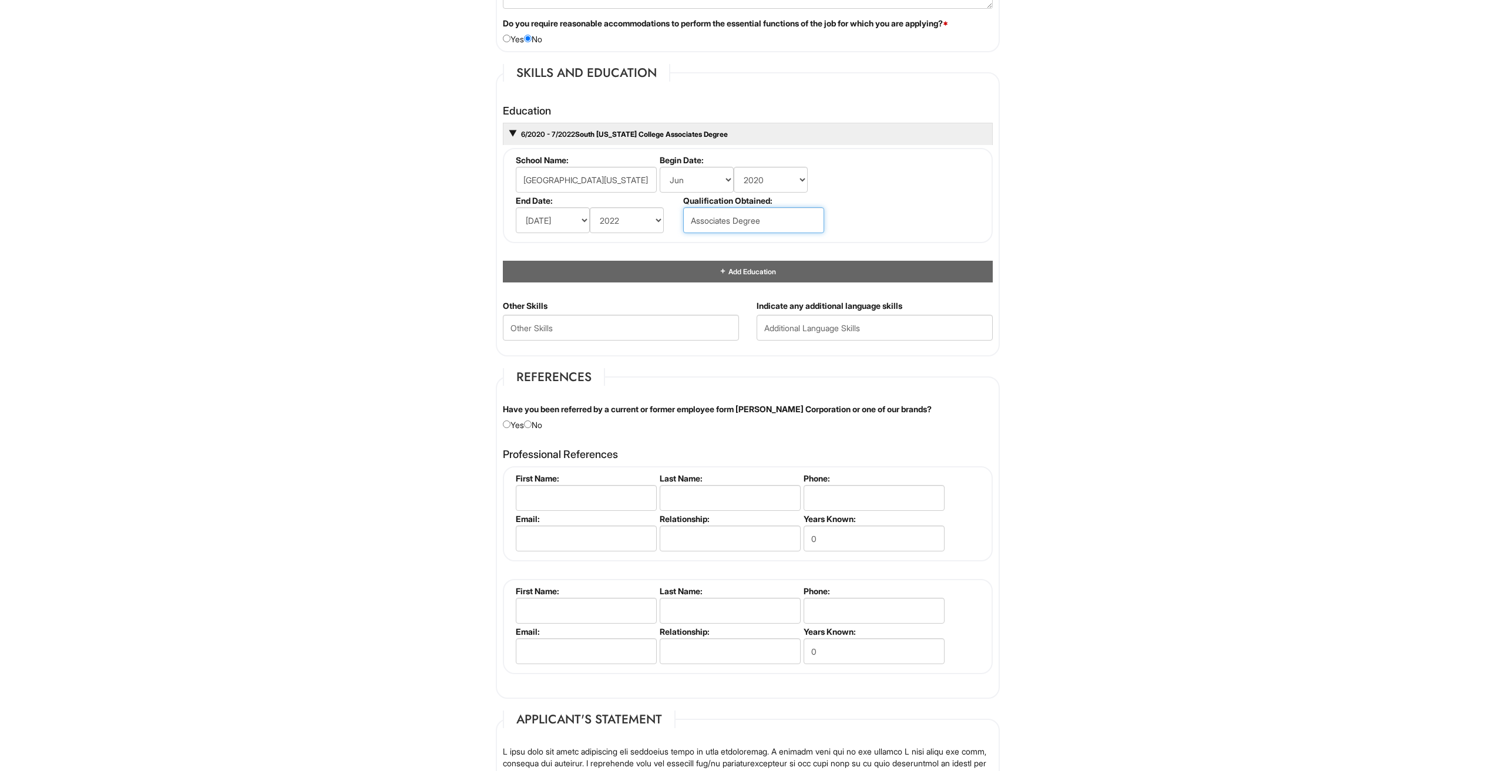
scroll to position [1175, 0]
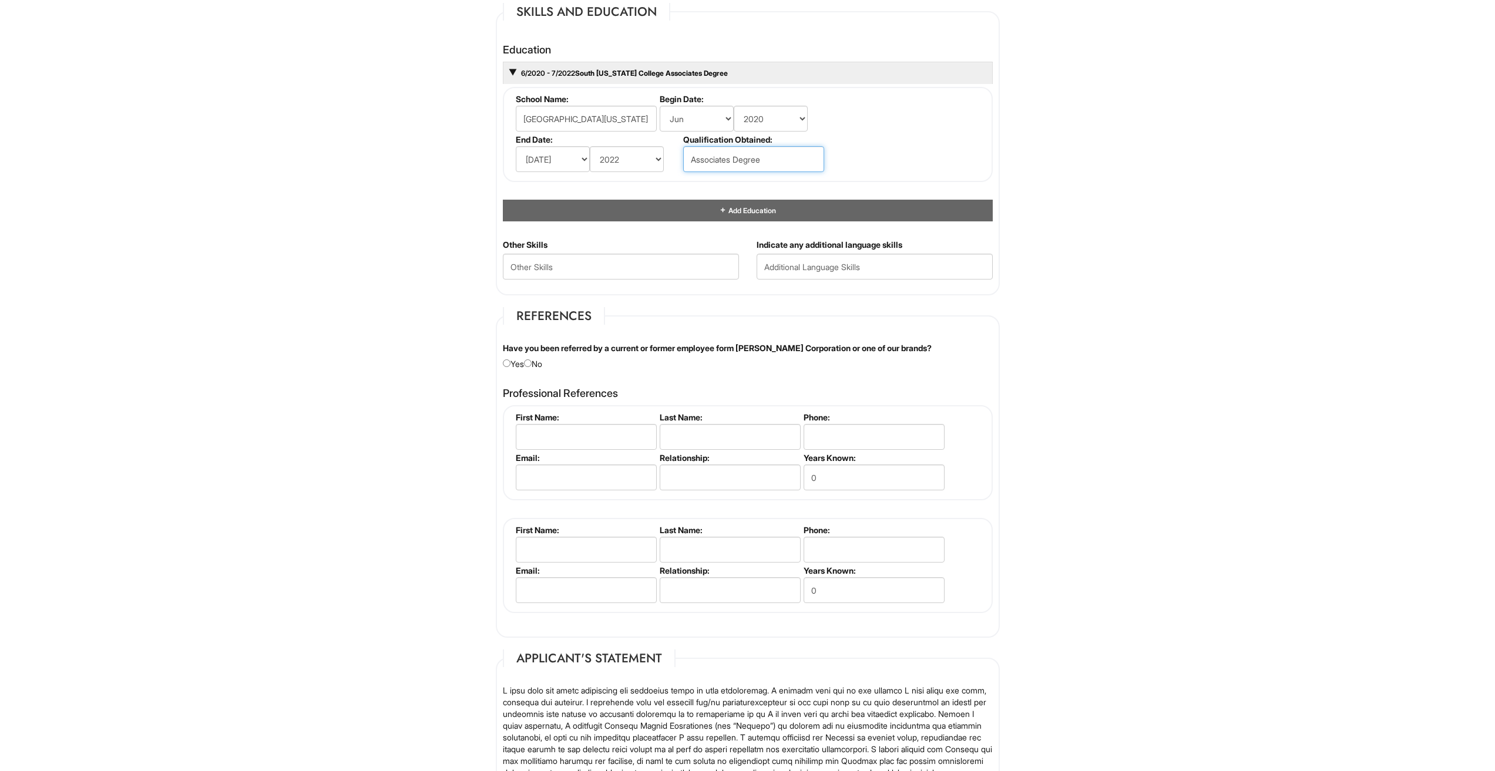
type input "Associates Degree"
click at [814, 273] on input "text" at bounding box center [875, 267] width 236 height 26
type input "s"
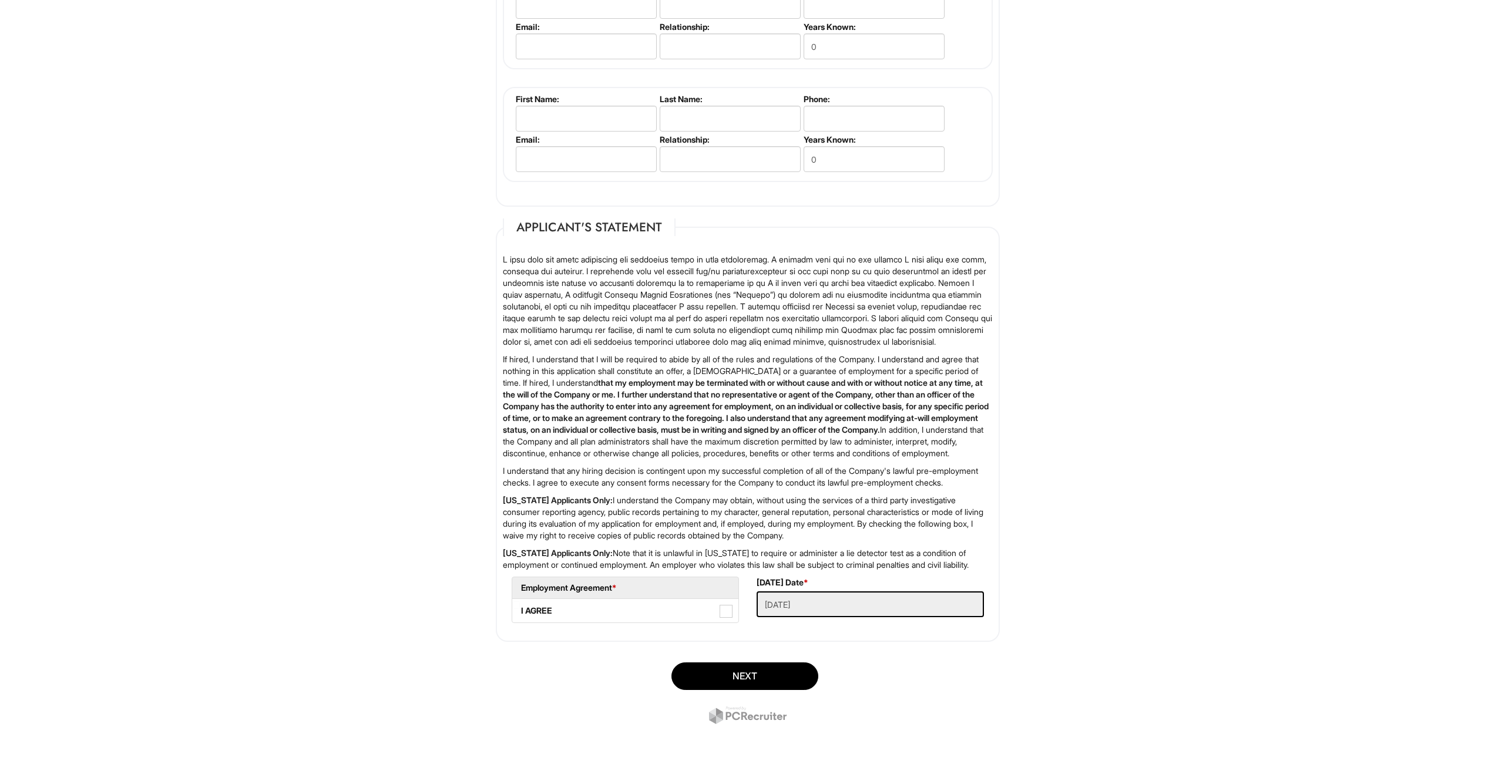
scroll to position [1653, 0]
type input "Spanish and English"
click at [726, 611] on span at bounding box center [726, 611] width 13 height 13
click at [520, 609] on AGREE "I AGREE" at bounding box center [516, 606] width 8 height 8
checkbox AGREE "true"
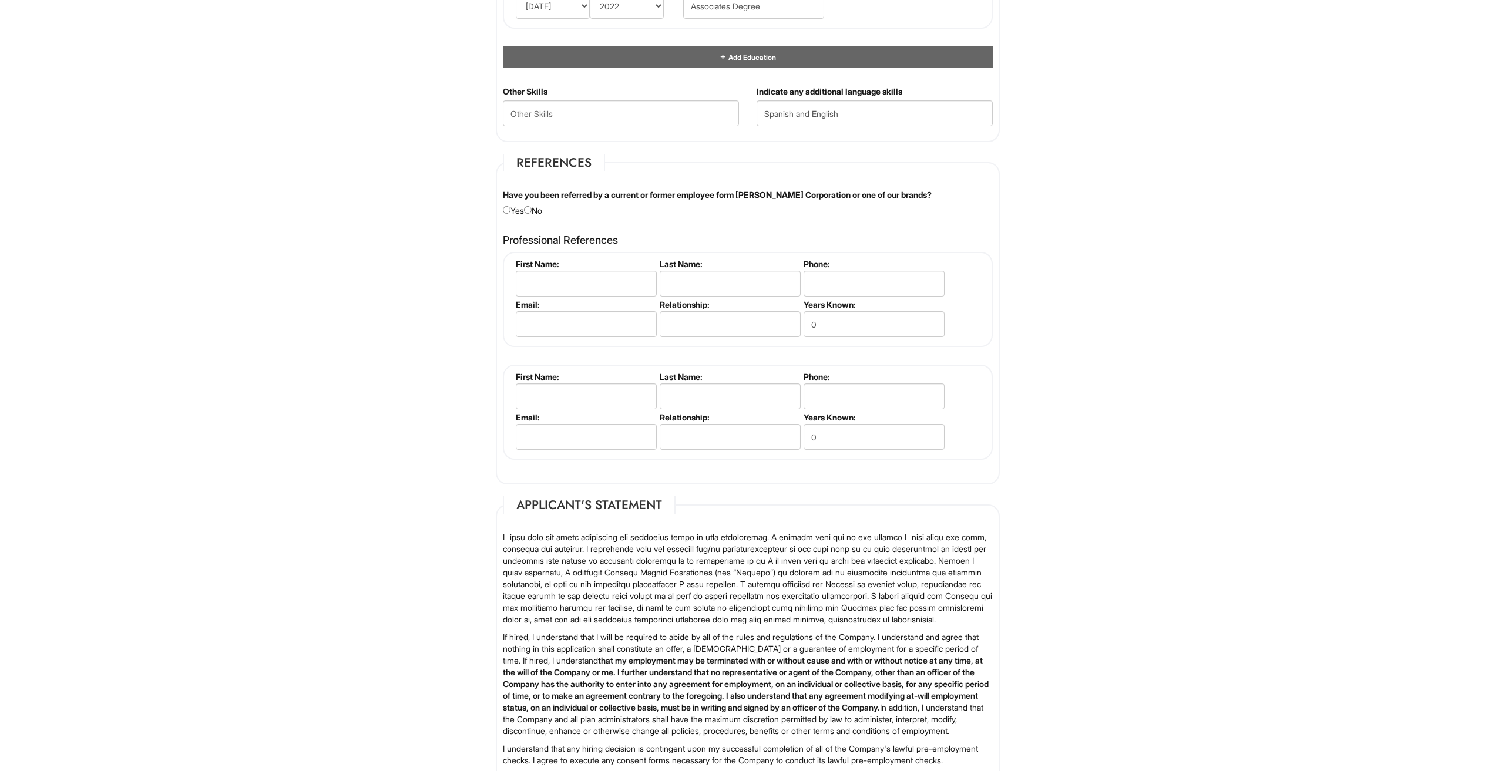
scroll to position [1066, 0]
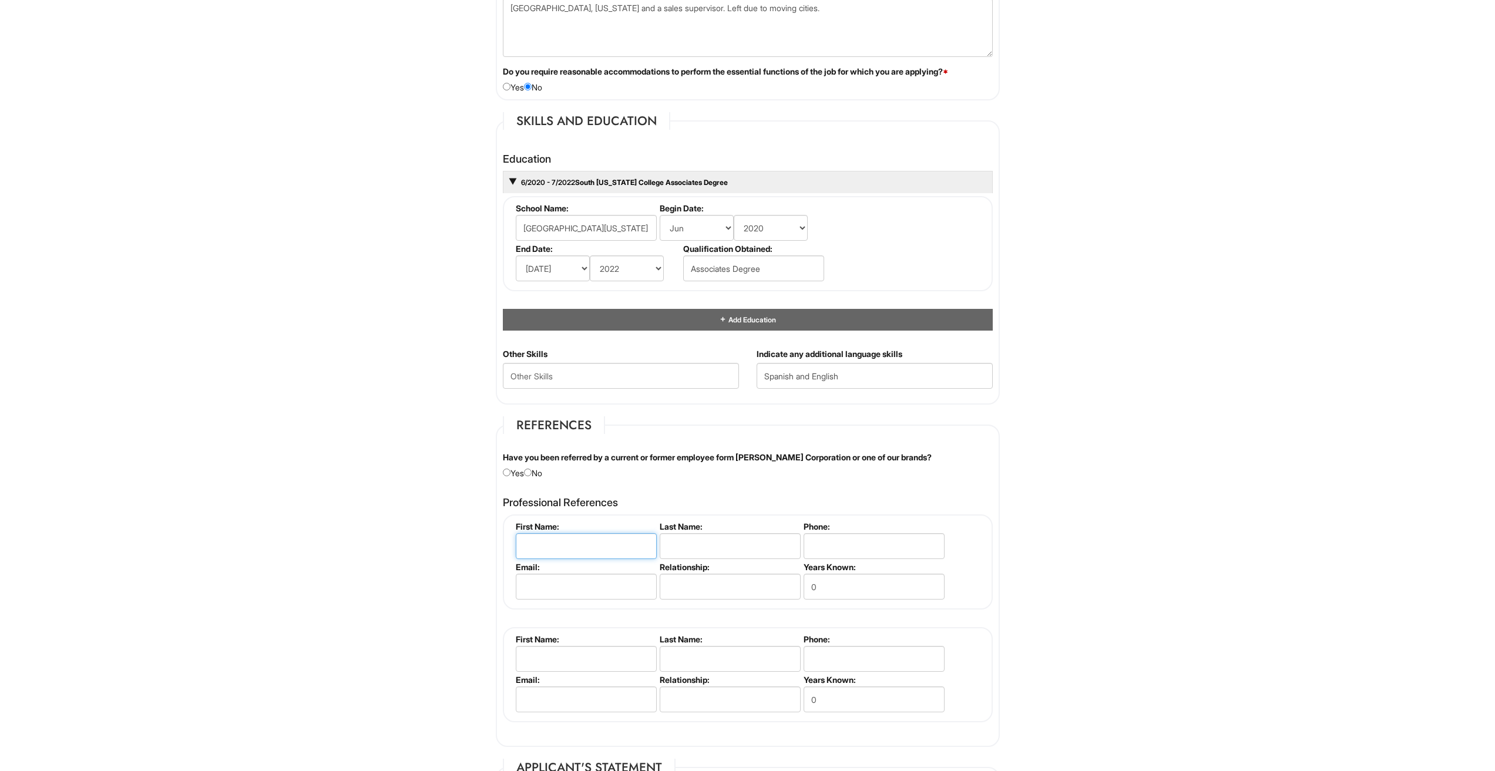
click at [556, 545] on input "text" at bounding box center [586, 546] width 141 height 26
type input "m"
type input "[PERSON_NAME]"
click at [717, 547] on input "text" at bounding box center [730, 546] width 141 height 26
type input "[PERSON_NAME]"
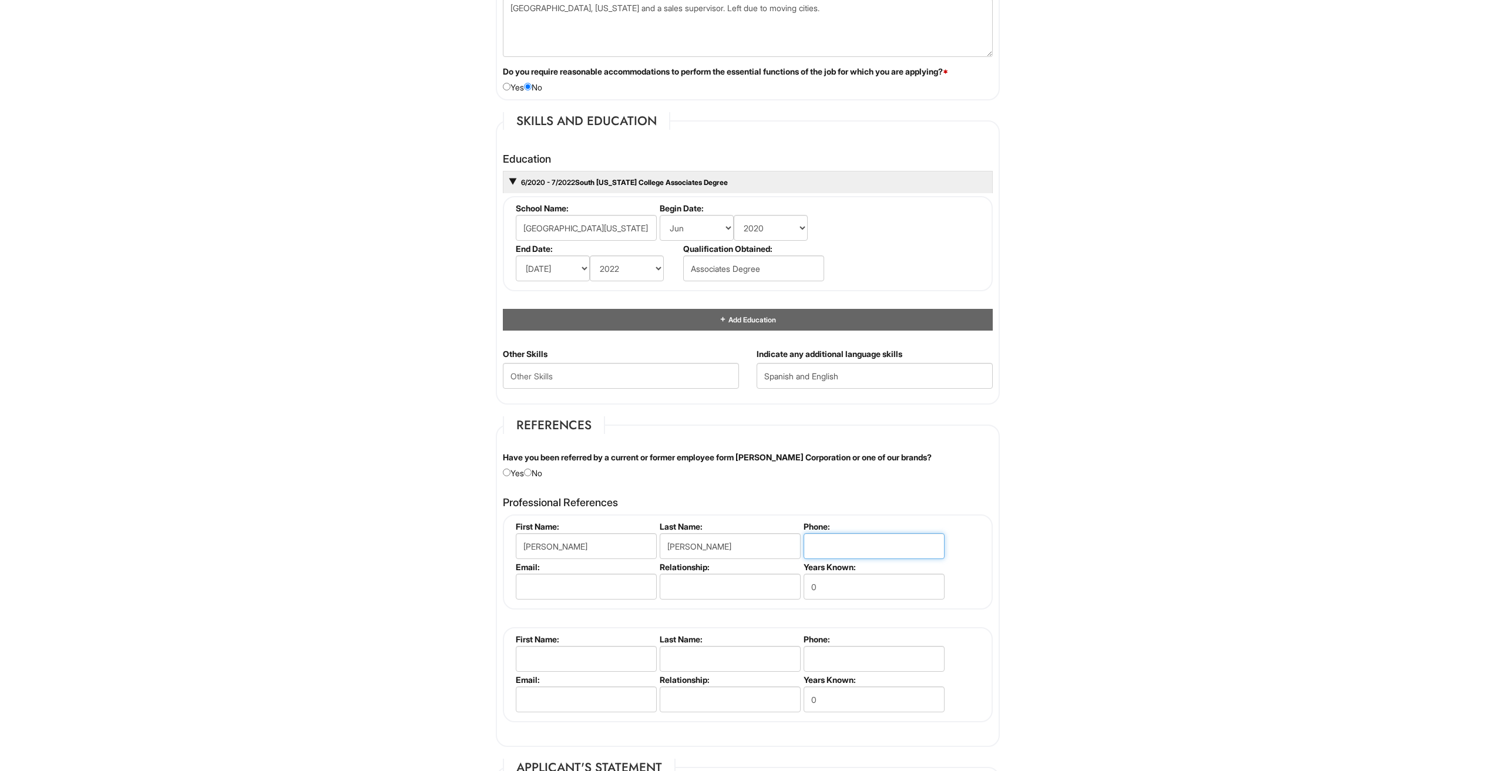
click at [814, 550] on input "tel" at bounding box center [874, 546] width 141 height 26
click at [838, 588] on input "0" at bounding box center [874, 587] width 141 height 26
type input "3"
drag, startPoint x: 819, startPoint y: 547, endPoint x: 771, endPoint y: 565, distance: 52.0
click at [819, 547] on input "tel" at bounding box center [874, 546] width 141 height 26
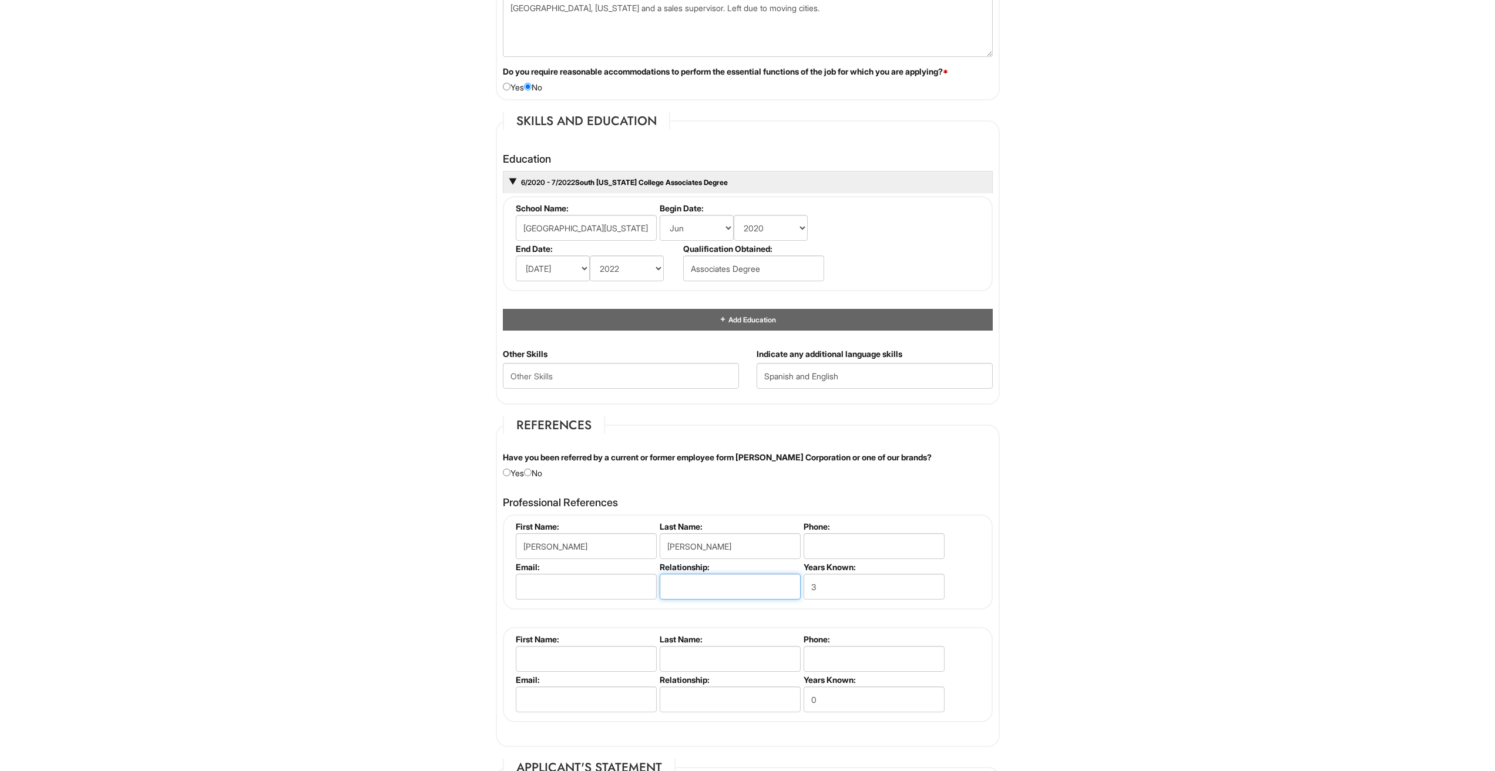
click at [727, 582] on input "text" at bounding box center [730, 587] width 141 height 26
type input "General Manager"
click at [610, 586] on input "email" at bounding box center [586, 587] width 141 height 26
type input "[EMAIL_ADDRESS][DOMAIN_NAME]"
click at [829, 691] on input "0" at bounding box center [874, 700] width 141 height 26
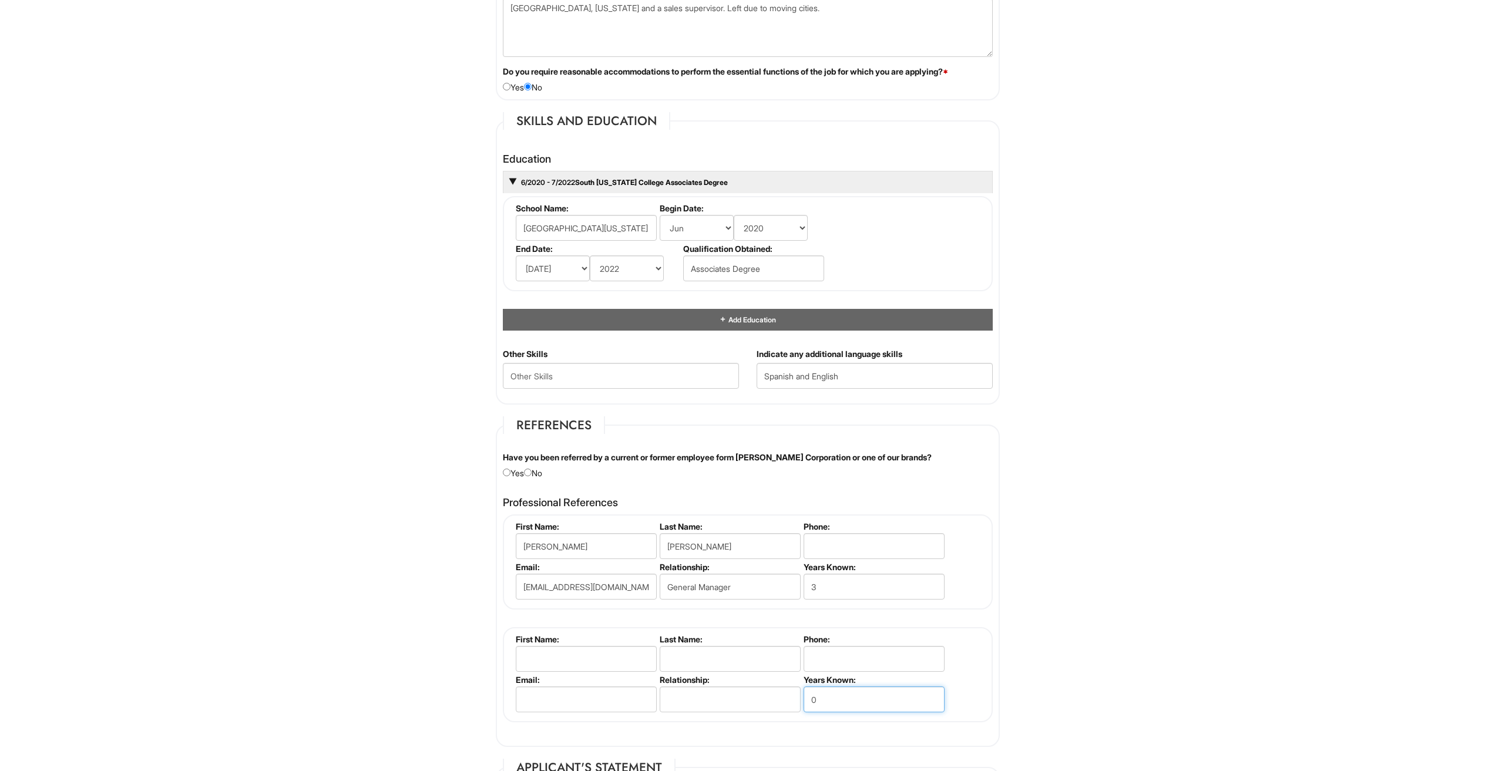
drag, startPoint x: 833, startPoint y: 698, endPoint x: 834, endPoint y: 690, distance: 8.2
click at [834, 698] on input "0" at bounding box center [874, 700] width 141 height 26
click at [614, 659] on input "text" at bounding box center [586, 659] width 141 height 26
type input "[PERSON_NAME]"
click at [683, 651] on input "text" at bounding box center [730, 659] width 141 height 26
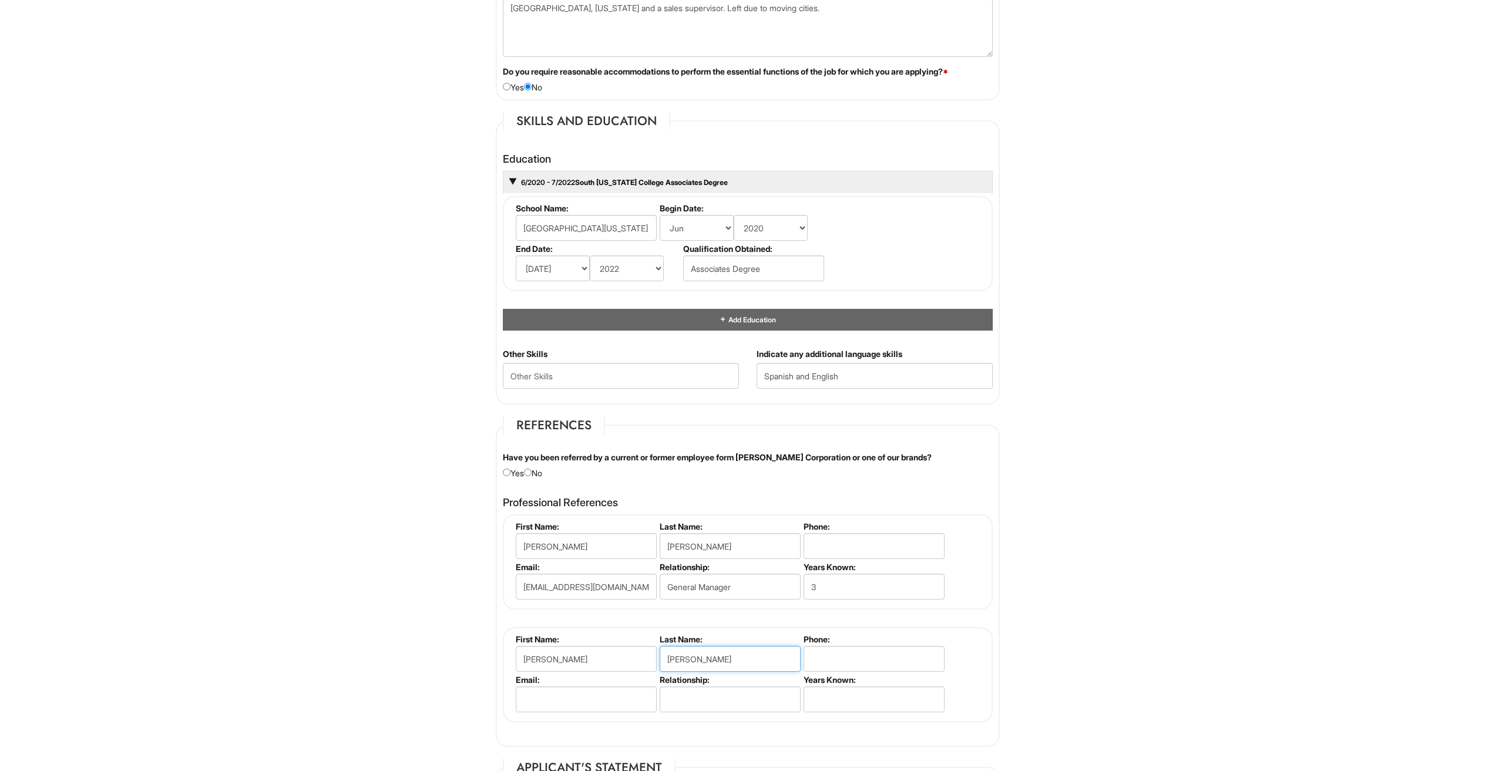
drag, startPoint x: 787, startPoint y: 657, endPoint x: 822, endPoint y: 661, distance: 35.5
click at [802, 634] on ul "First Name: [PERSON_NAME] Last Name: [PERSON_NAME] Phone: Email: Relationship: …" at bounding box center [749, 634] width 473 height 0
type input "[PERSON_NAME]"
click at [822, 661] on input "tel" at bounding box center [874, 659] width 141 height 26
click at [822, 686] on li "Years Known:" at bounding box center [873, 695] width 144 height 41
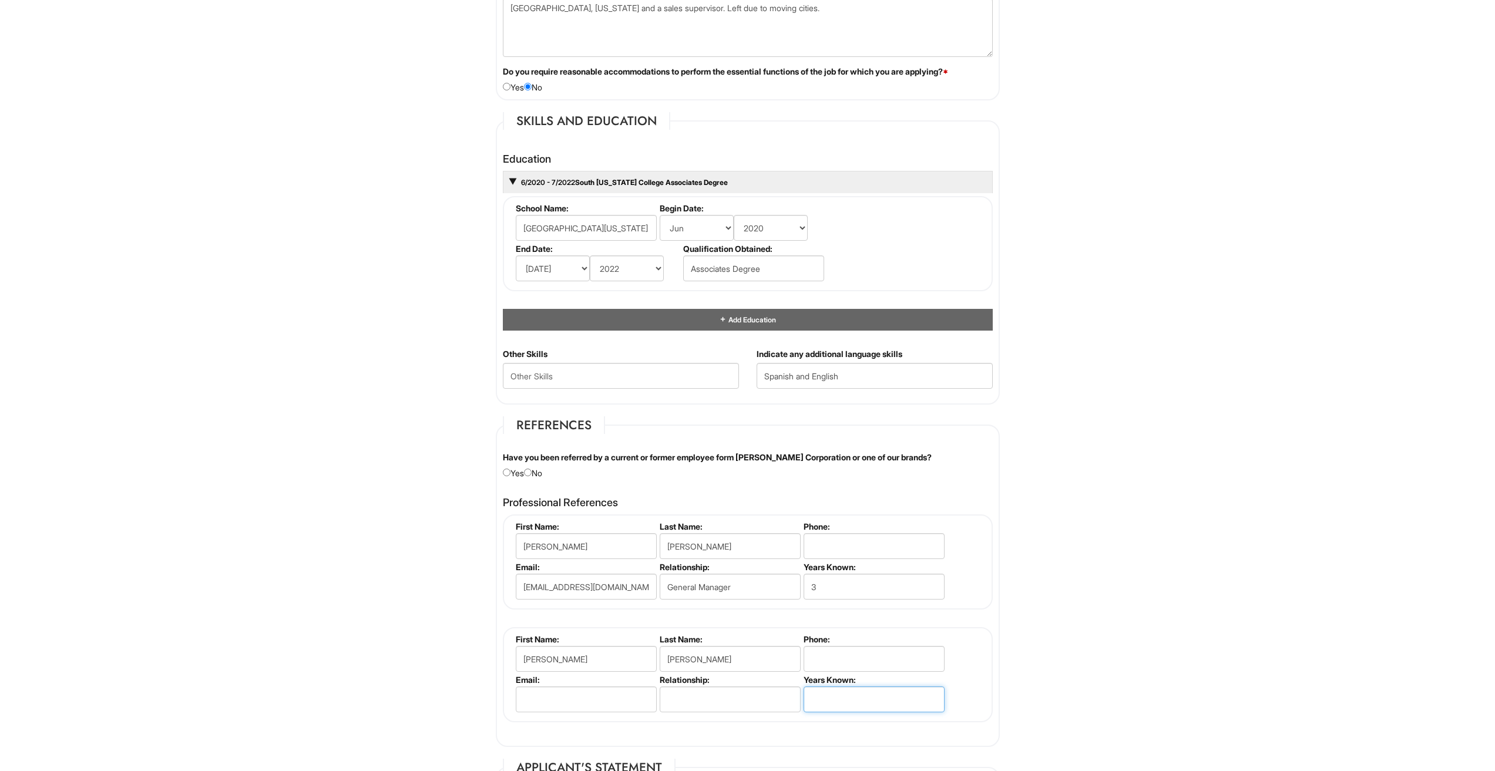
click at [827, 695] on input "text" at bounding box center [874, 700] width 141 height 26
type input "5"
click at [740, 699] on input "text" at bounding box center [730, 700] width 141 height 26
type input "General Manager"
click at [579, 687] on input "email" at bounding box center [586, 700] width 141 height 26
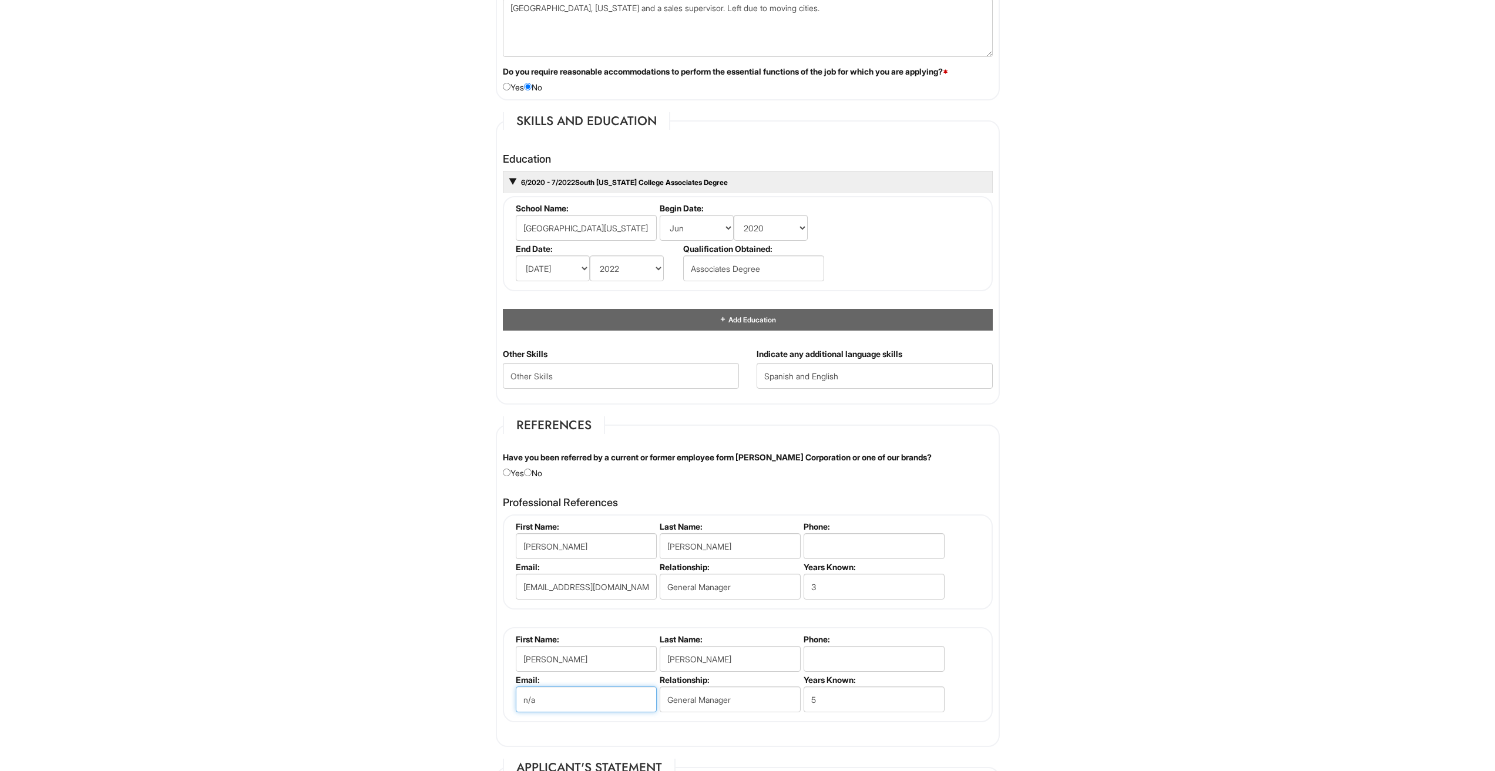
type input "n/a"
click at [815, 550] on input "tel" at bounding box center [874, 546] width 141 height 26
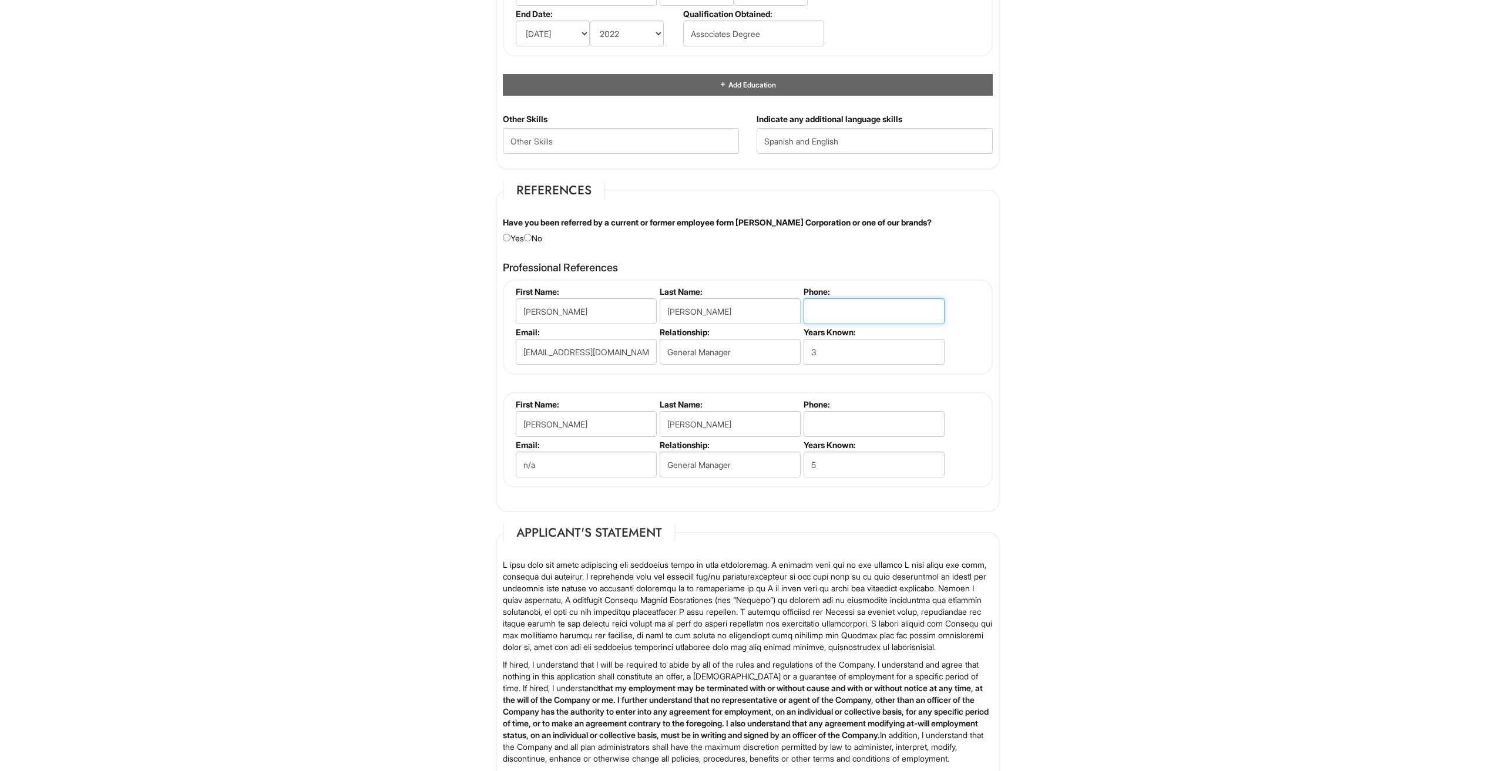
scroll to position [1007, 0]
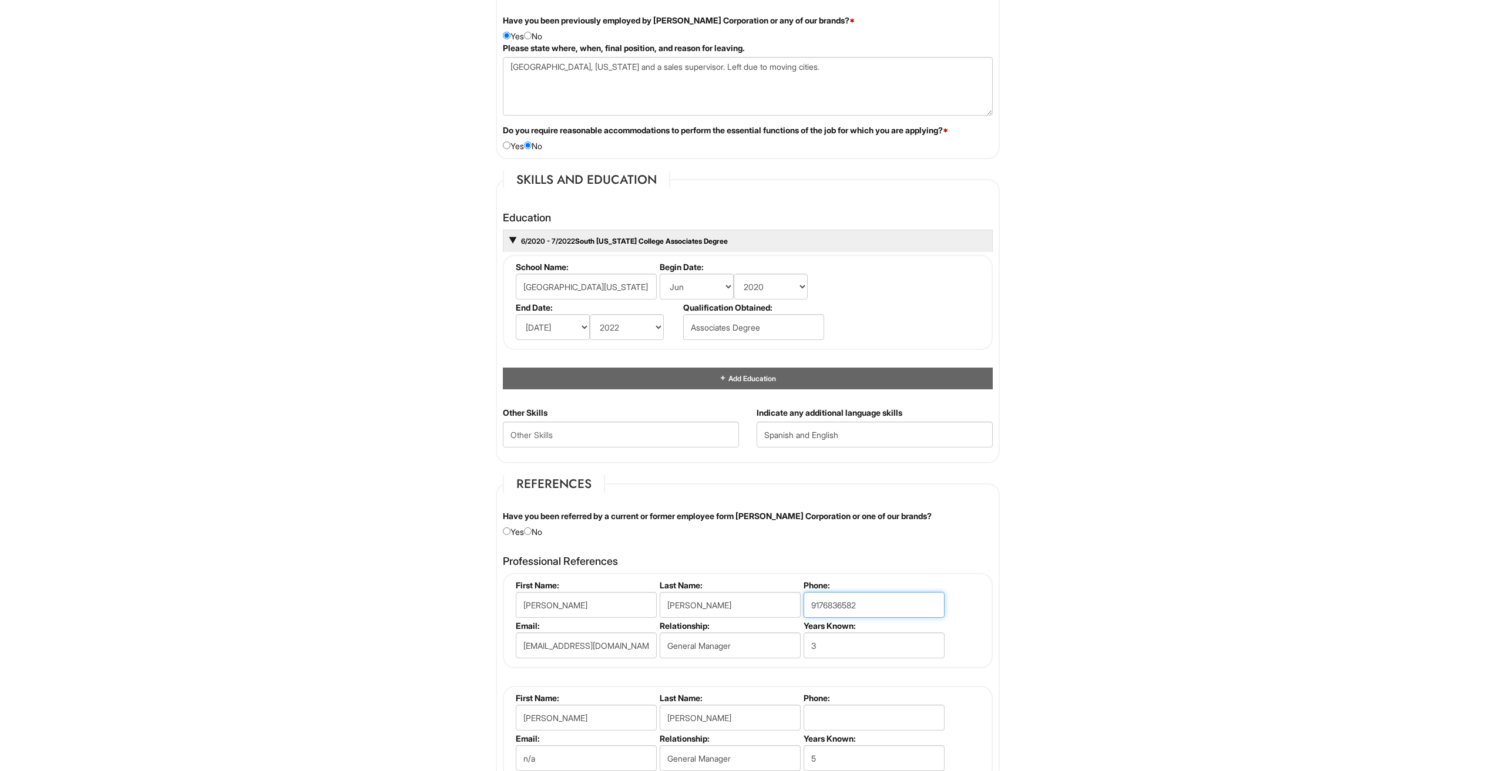
type input "9176836582"
click at [837, 552] on div "Professional References [PERSON_NAME] First Name: [PERSON_NAME] Last Name: [PER…" at bounding box center [748, 674] width 508 height 249
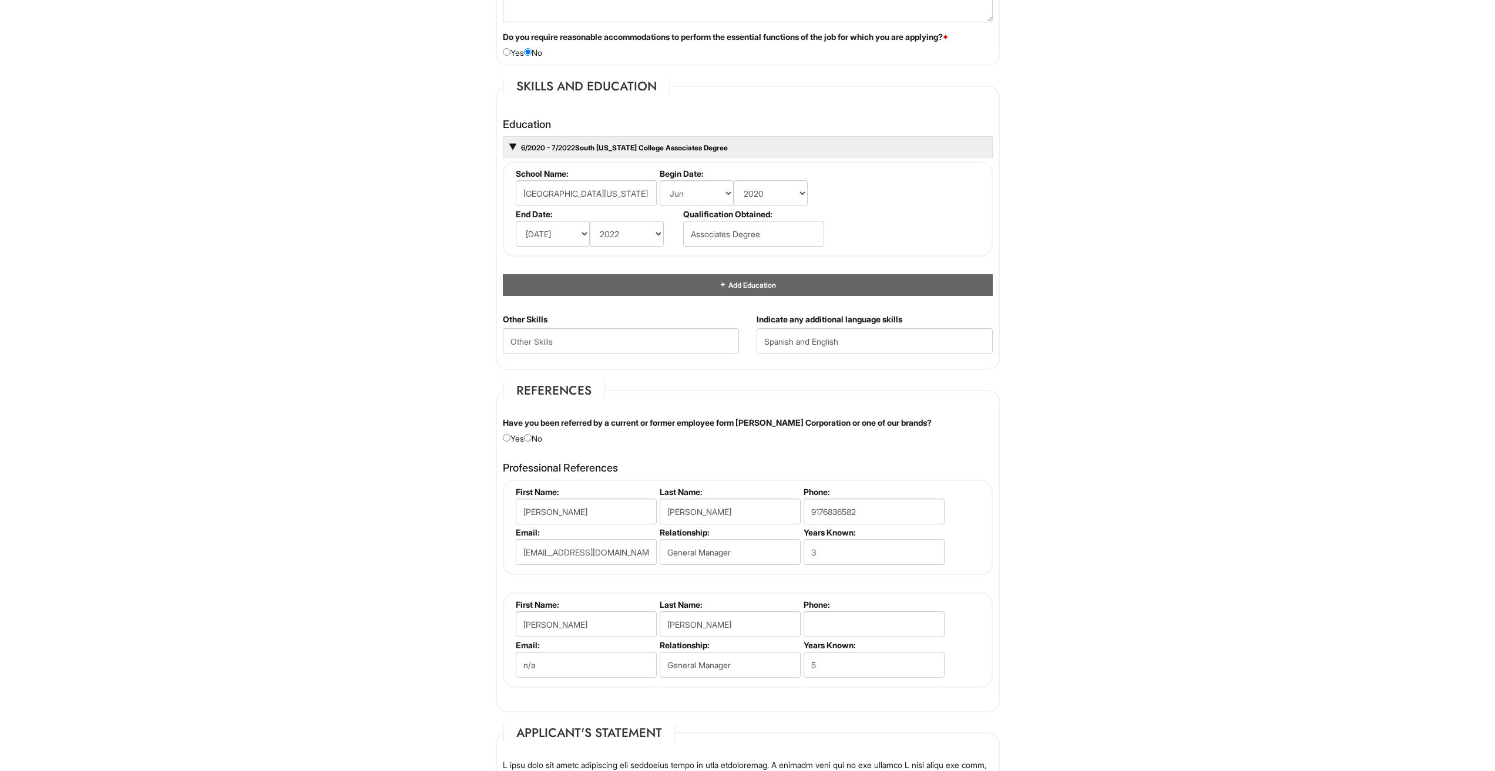
scroll to position [1242, 0]
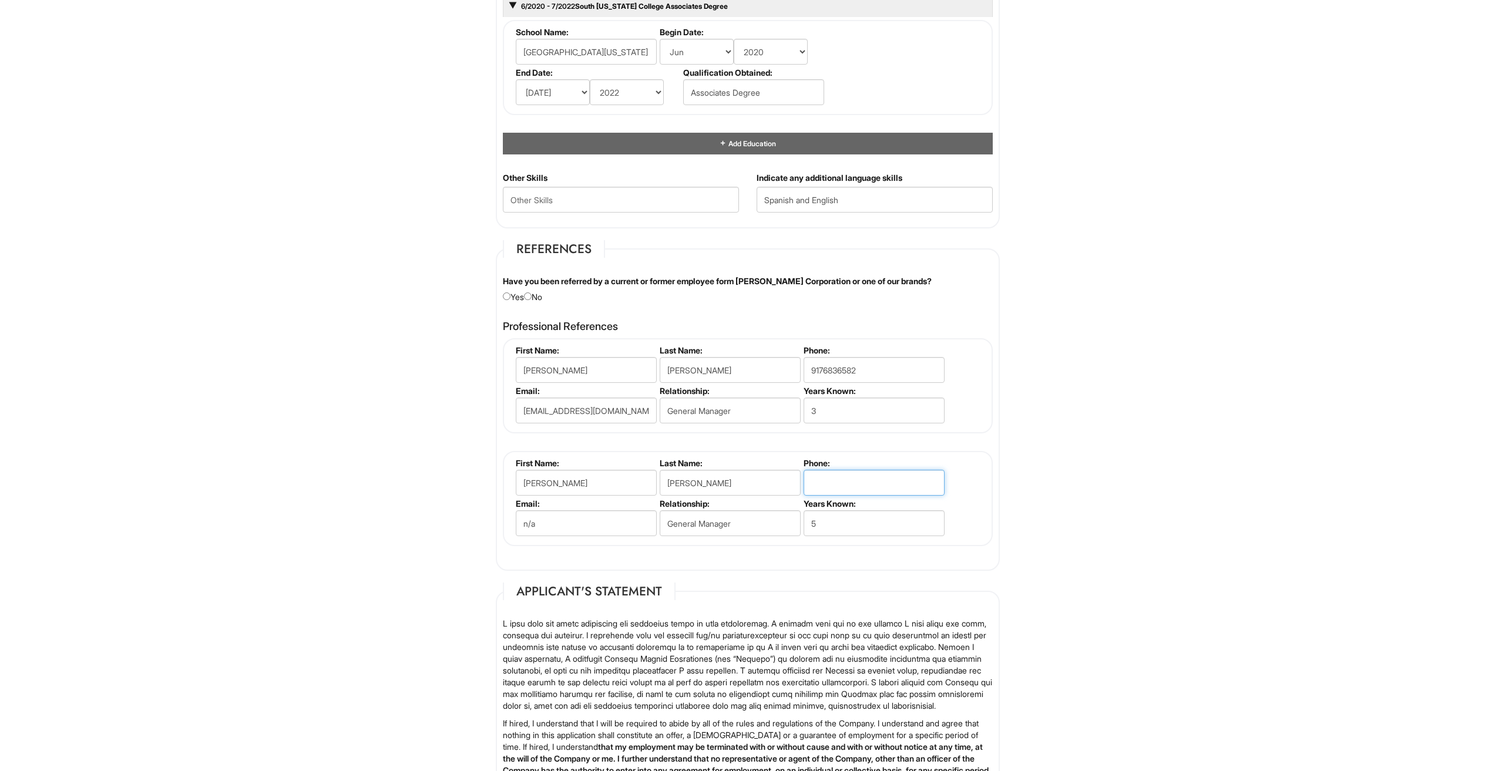
click at [829, 487] on input "tel" at bounding box center [874, 483] width 141 height 26
click at [977, 481] on fieldset "First Name: [PERSON_NAME] Last Name: [PERSON_NAME] Phone: Email: n/a Relationsh…" at bounding box center [748, 498] width 490 height 95
click at [905, 482] on input "tel" at bounding box center [874, 483] width 141 height 26
type input "9564145209"
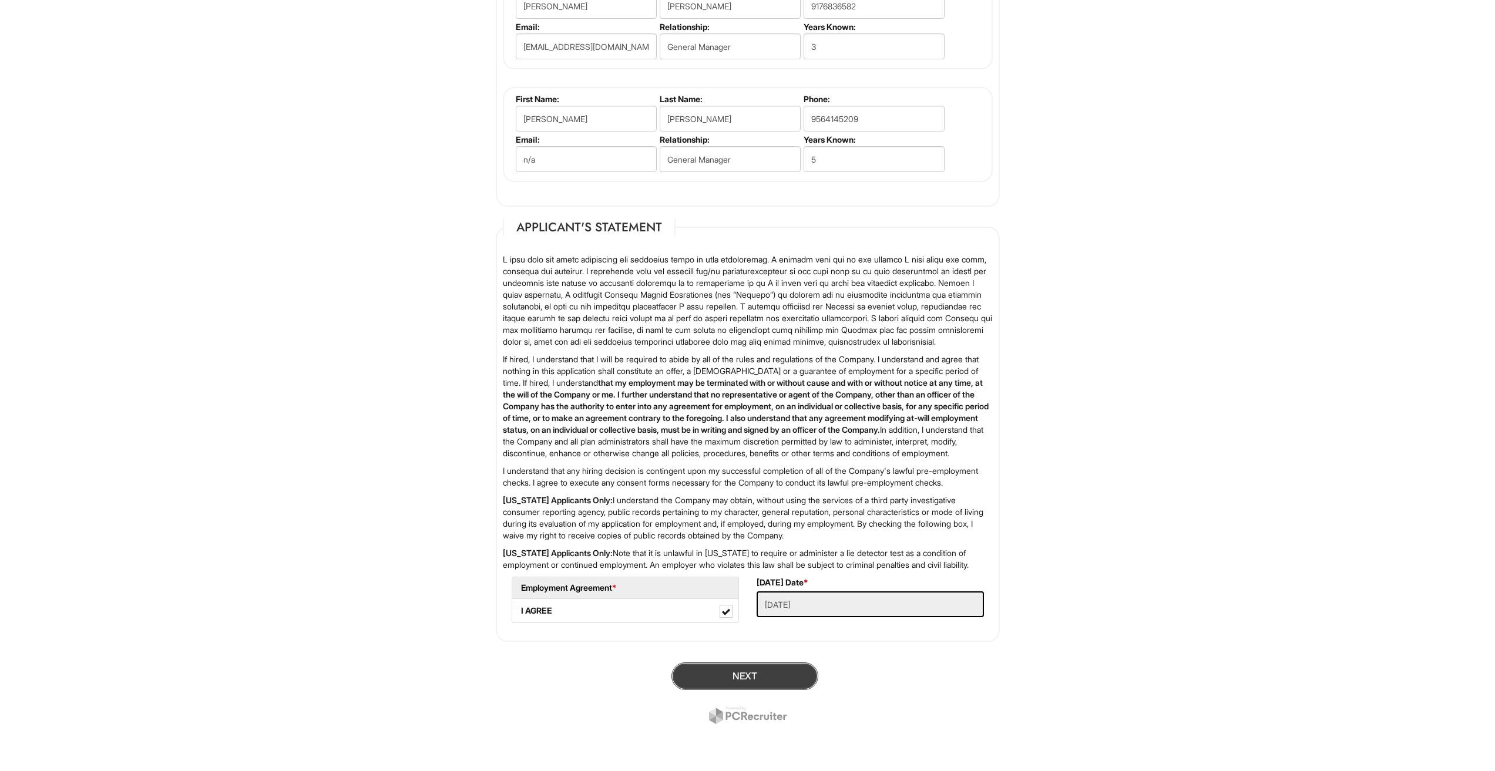
click at [746, 670] on button "Next" at bounding box center [744, 677] width 147 height 28
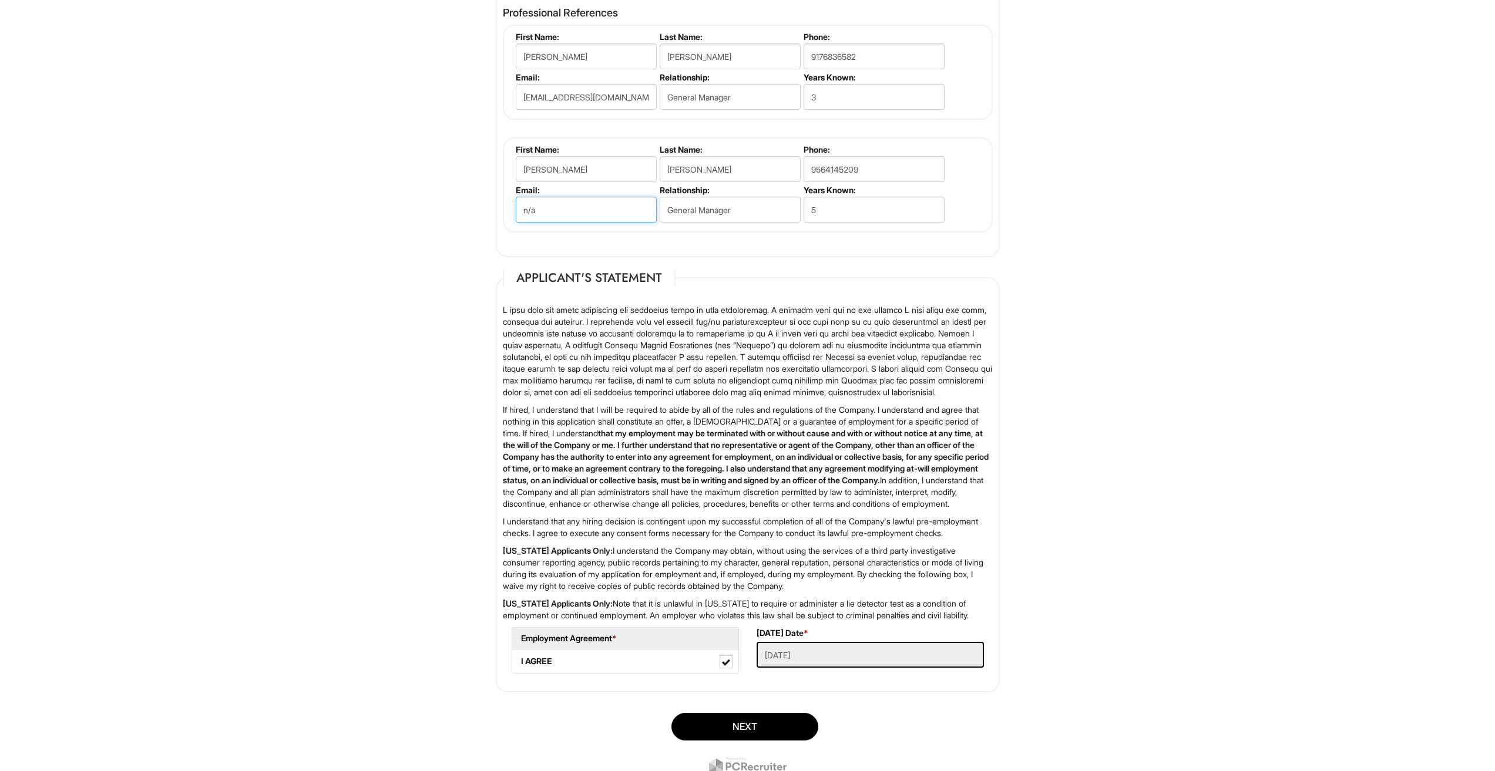
scroll to position [1359, 0]
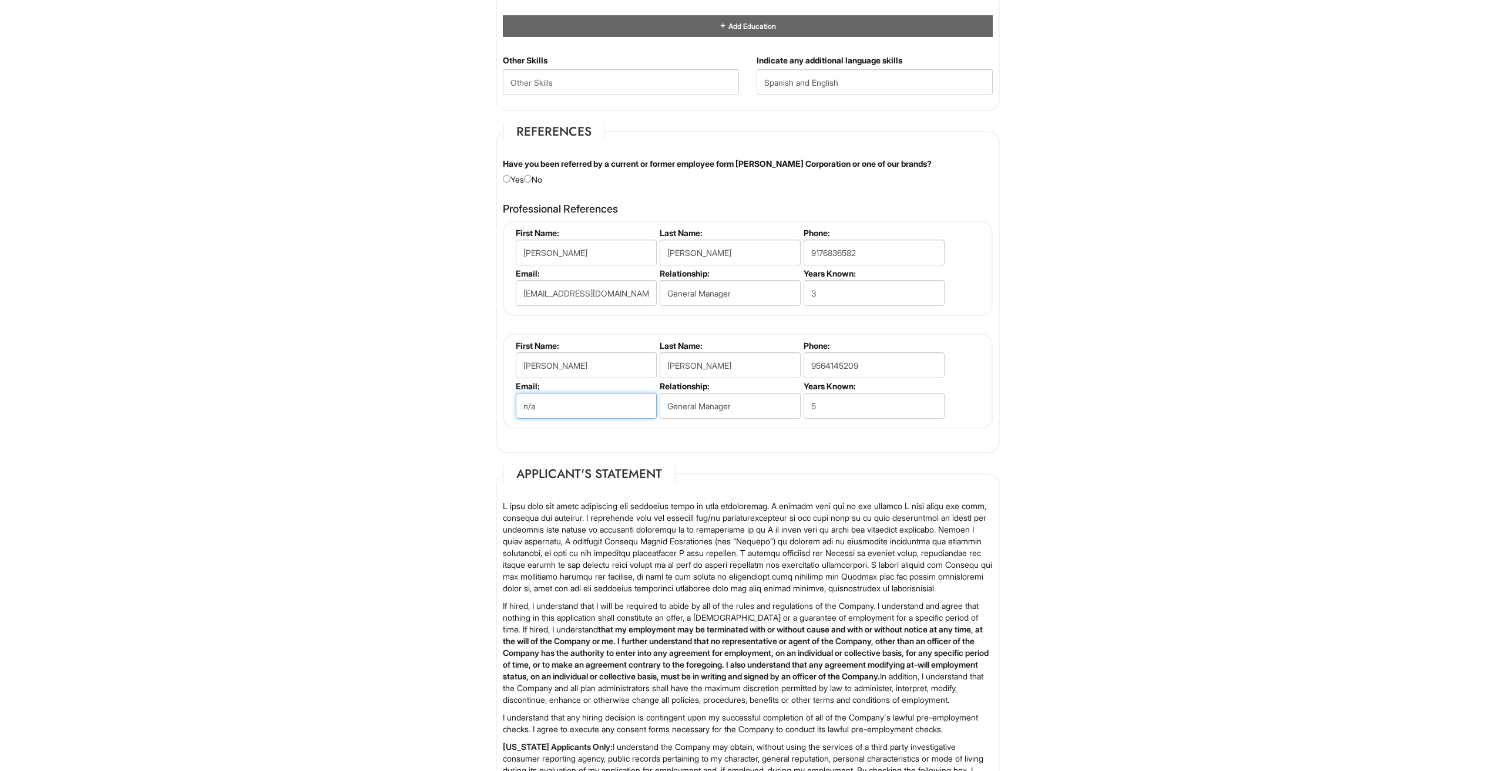
click at [566, 403] on input "n/a" at bounding box center [586, 406] width 141 height 26
type input "n"
type input "[EMAIL_ADDRESS][DOMAIN_NAME]"
drag, startPoint x: 463, startPoint y: 425, endPoint x: 498, endPoint y: 444, distance: 38.9
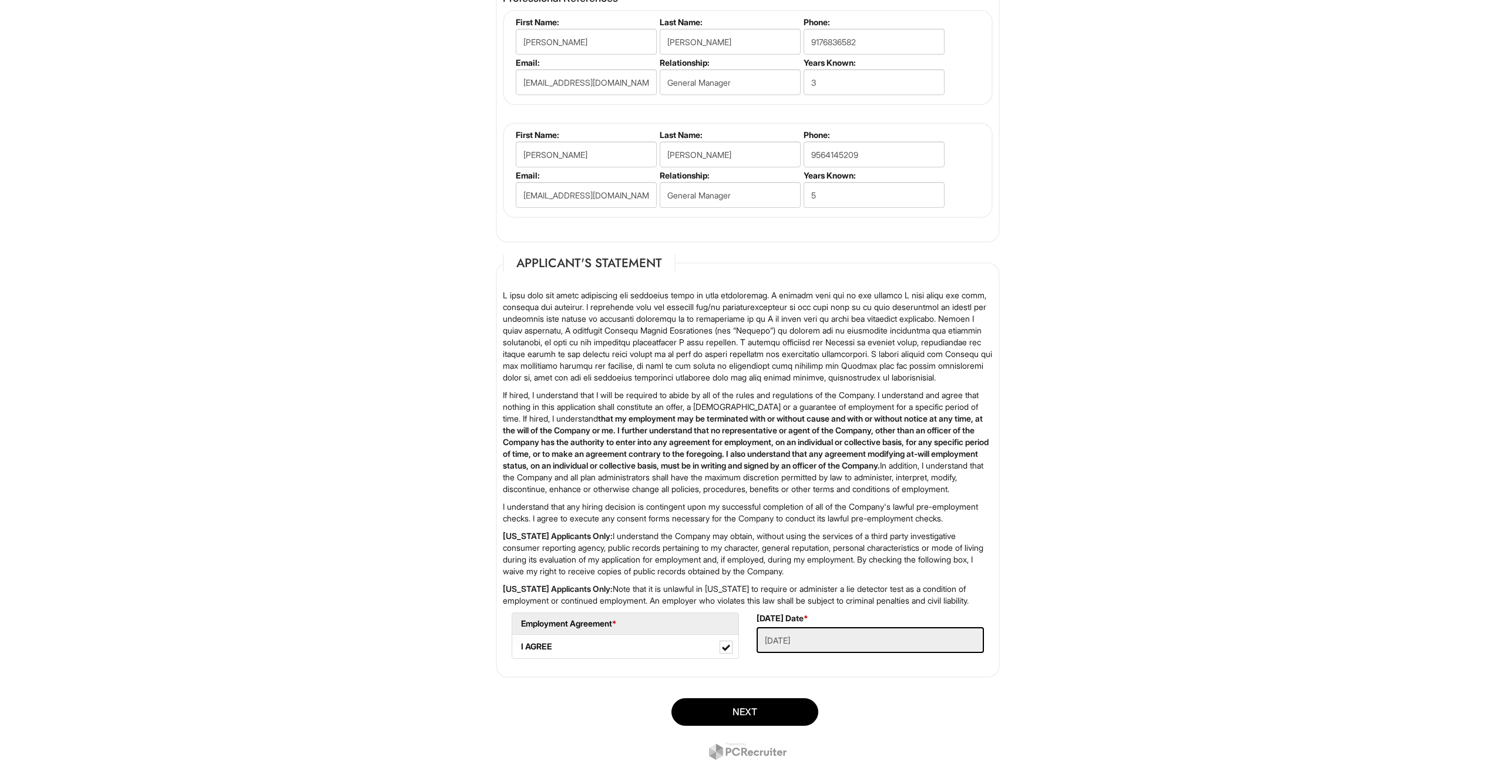
scroll to position [1653, 0]
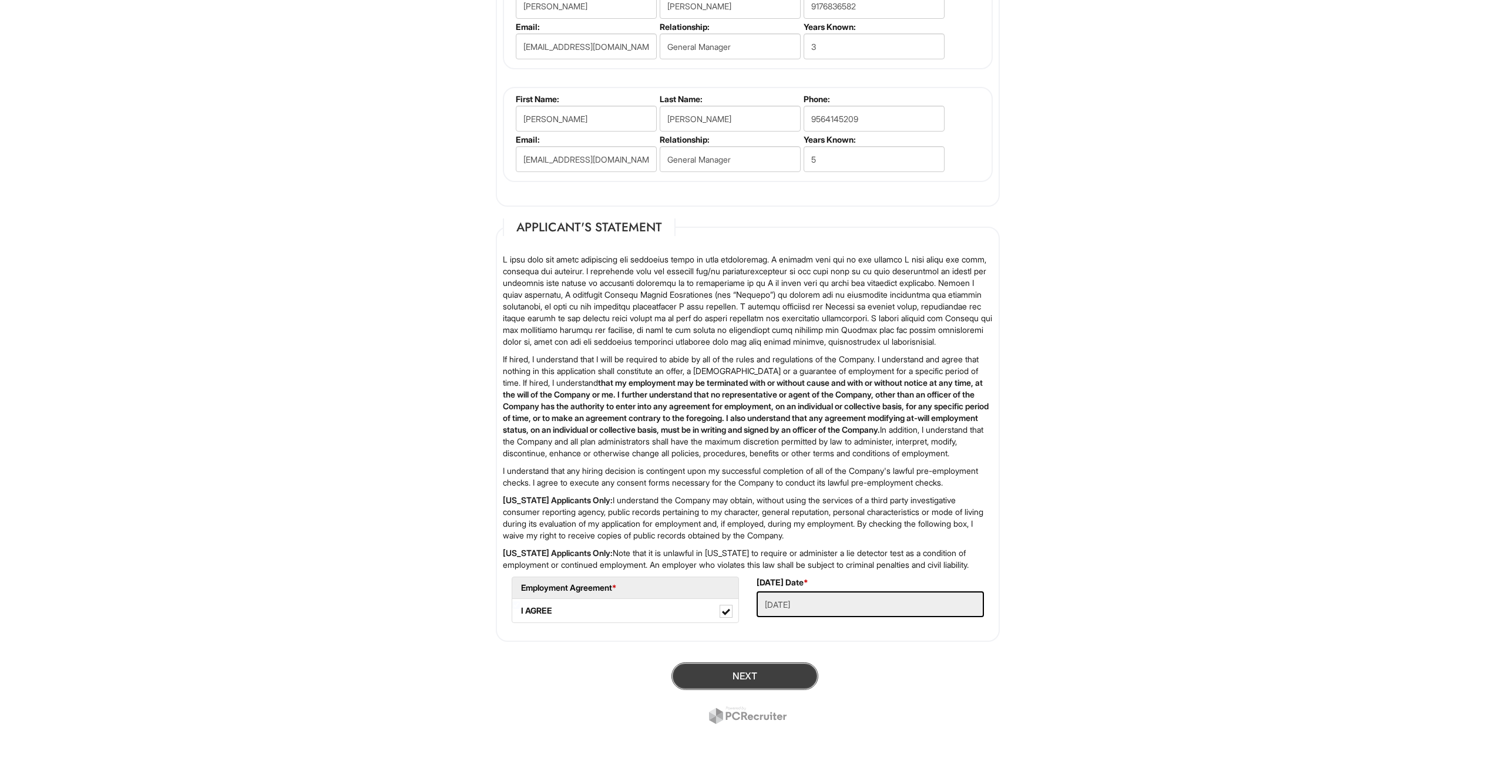
click at [753, 669] on button "Next" at bounding box center [744, 677] width 147 height 28
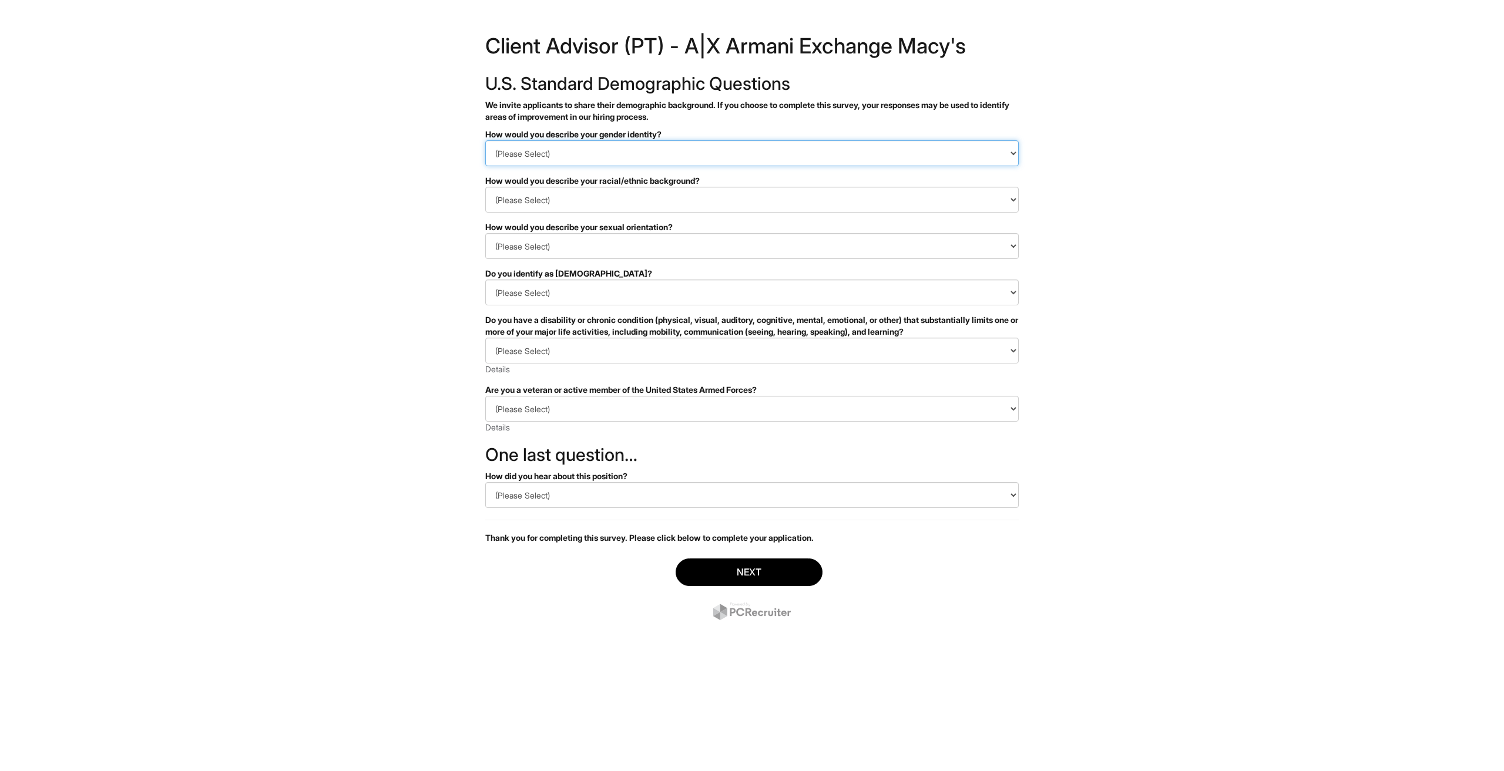
drag, startPoint x: 596, startPoint y: 152, endPoint x: 624, endPoint y: 162, distance: 29.9
click at [596, 152] on select "(Please Select) Man Woman Non-binary I prefer to self-describe I don't wish to …" at bounding box center [751, 153] width 533 height 26
select select "Man"
click at [485, 140] on select "(Please Select) Man Woman Non-binary I prefer to self-describe I don't wish to …" at bounding box center [751, 153] width 533 height 26
drag, startPoint x: 557, startPoint y: 199, endPoint x: 617, endPoint y: 203, distance: 59.5
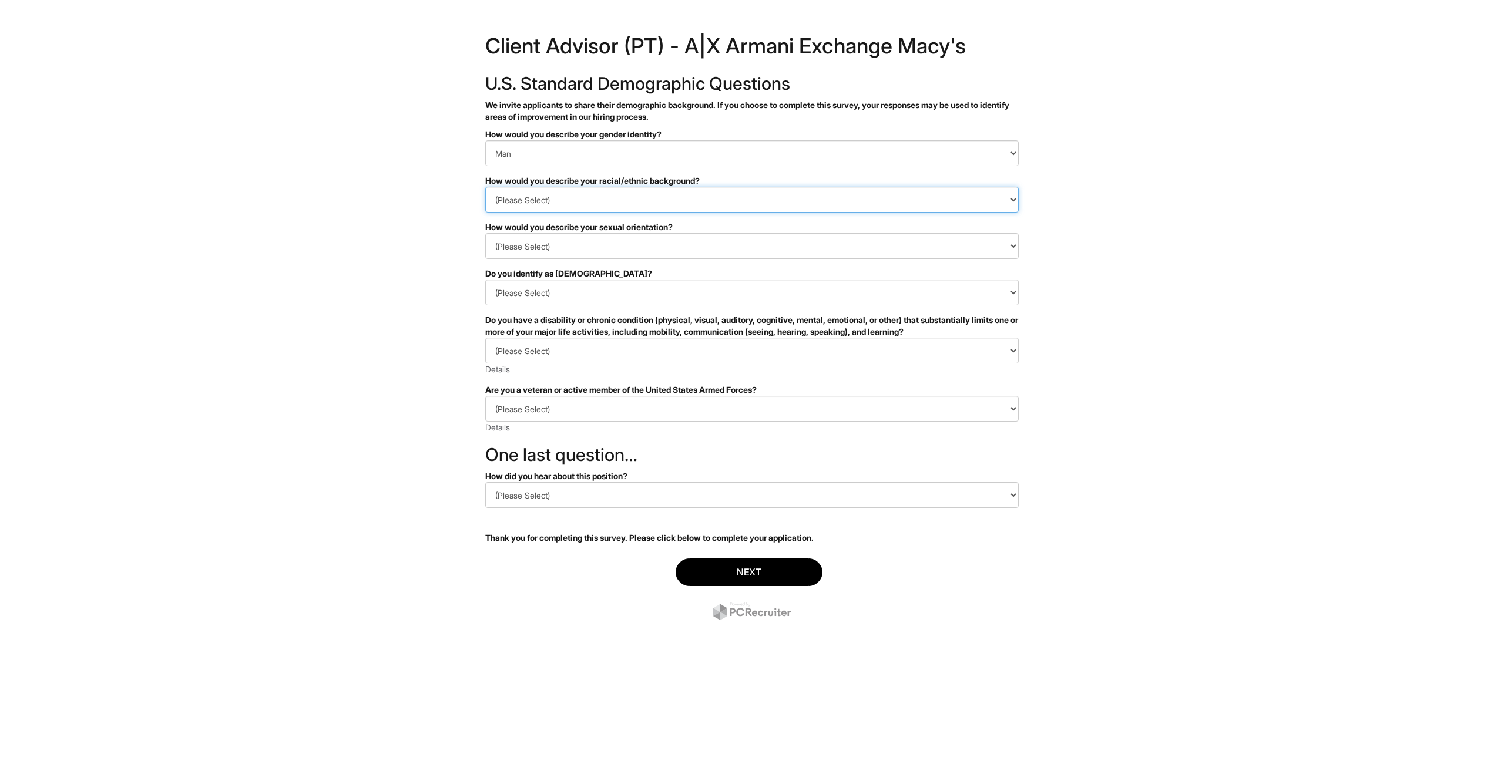
click at [557, 199] on select "(Please Select) Black or of African descent East Asian Hispanic, Latinx or of S…" at bounding box center [751, 200] width 533 height 26
select select "Hispanic, Latinx or of Spanish Origin"
click at [485, 187] on select "(Please Select) Black or of African descent East Asian Hispanic, Latinx or of S…" at bounding box center [751, 200] width 533 height 26
click at [541, 252] on select "(Please Select) Asexual Bisexual and/or pansexual Gay Heterosexual Lesbian Quee…" at bounding box center [751, 246] width 533 height 26
select select "Asexual"
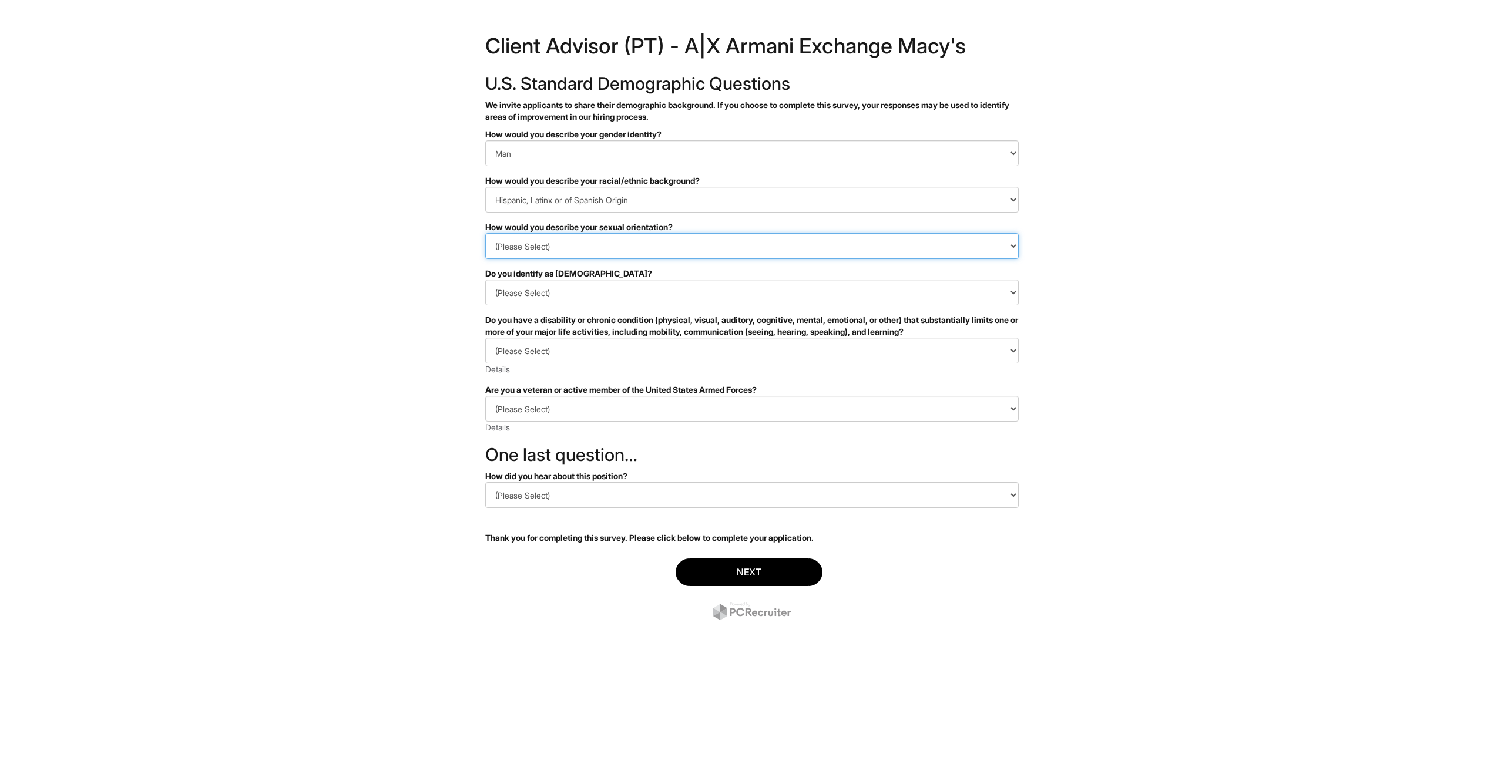
click at [485, 233] on select "(Please Select) Asexual Bisexual and/or pansexual Gay Heterosexual Lesbian Quee…" at bounding box center [751, 246] width 533 height 26
drag, startPoint x: 576, startPoint y: 293, endPoint x: 684, endPoint y: 304, distance: 108.6
click at [610, 293] on select "(Please Select) Yes No I prefer to self-describe I don't wish to answer" at bounding box center [751, 293] width 533 height 26
select select "No"
click at [485, 280] on select "(Please Select) Yes No I prefer to self-describe I don't wish to answer" at bounding box center [751, 293] width 533 height 26
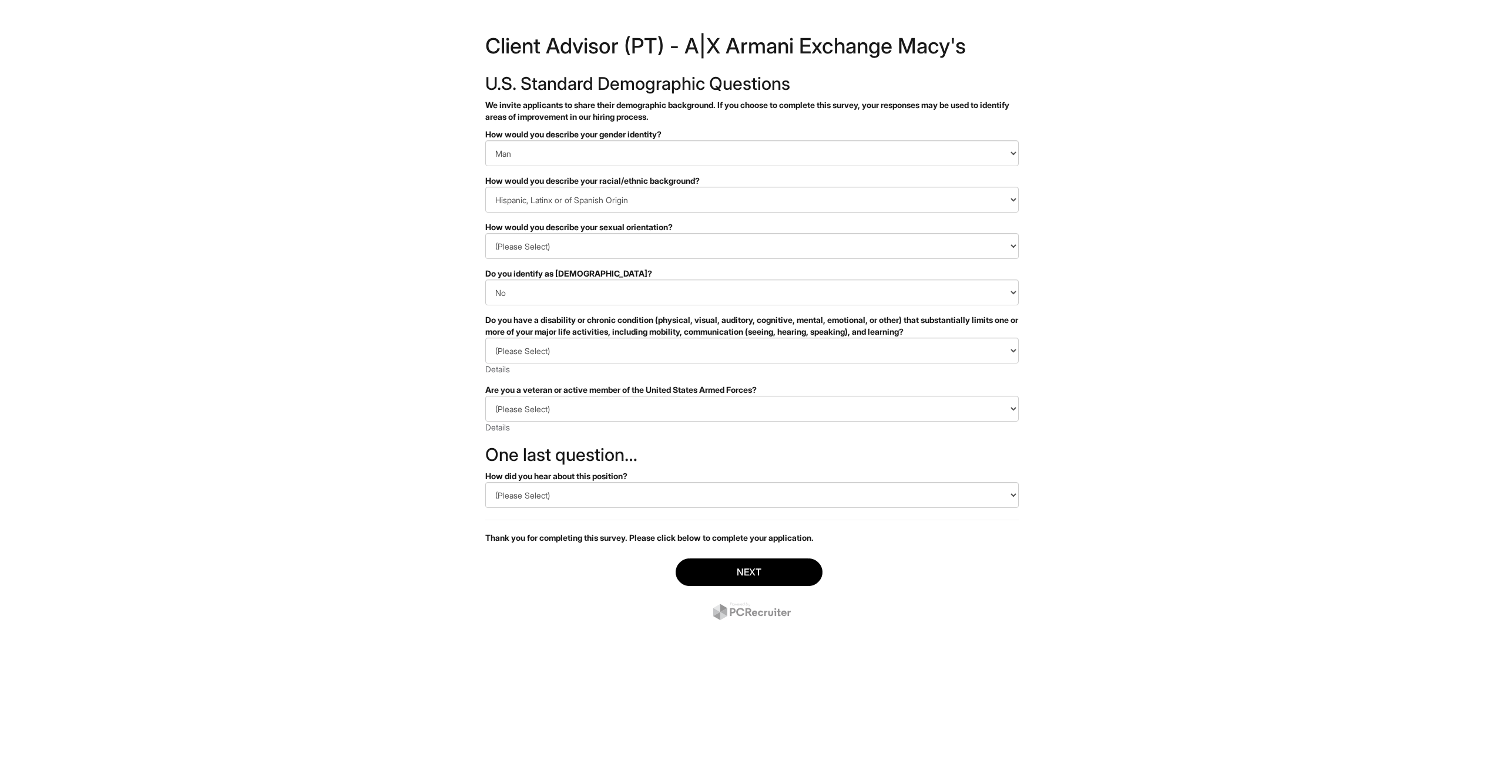
click at [577, 364] on div "(Please Select) YES, I HAVE A DISABILITY (or previously had a disability) NO, I…" at bounding box center [751, 357] width 533 height 38
click at [574, 355] on select "(Please Select) YES, I HAVE A DISABILITY (or previously had a disability) NO, I…" at bounding box center [751, 351] width 533 height 26
select select "NO, I DON'T HAVE A DISABILITY"
click at [485, 338] on select "(Please Select) YES, I HAVE A DISABILITY (or previously had a disability) NO, I…" at bounding box center [751, 351] width 533 height 26
drag, startPoint x: 572, startPoint y: 411, endPoint x: 580, endPoint y: 410, distance: 7.7
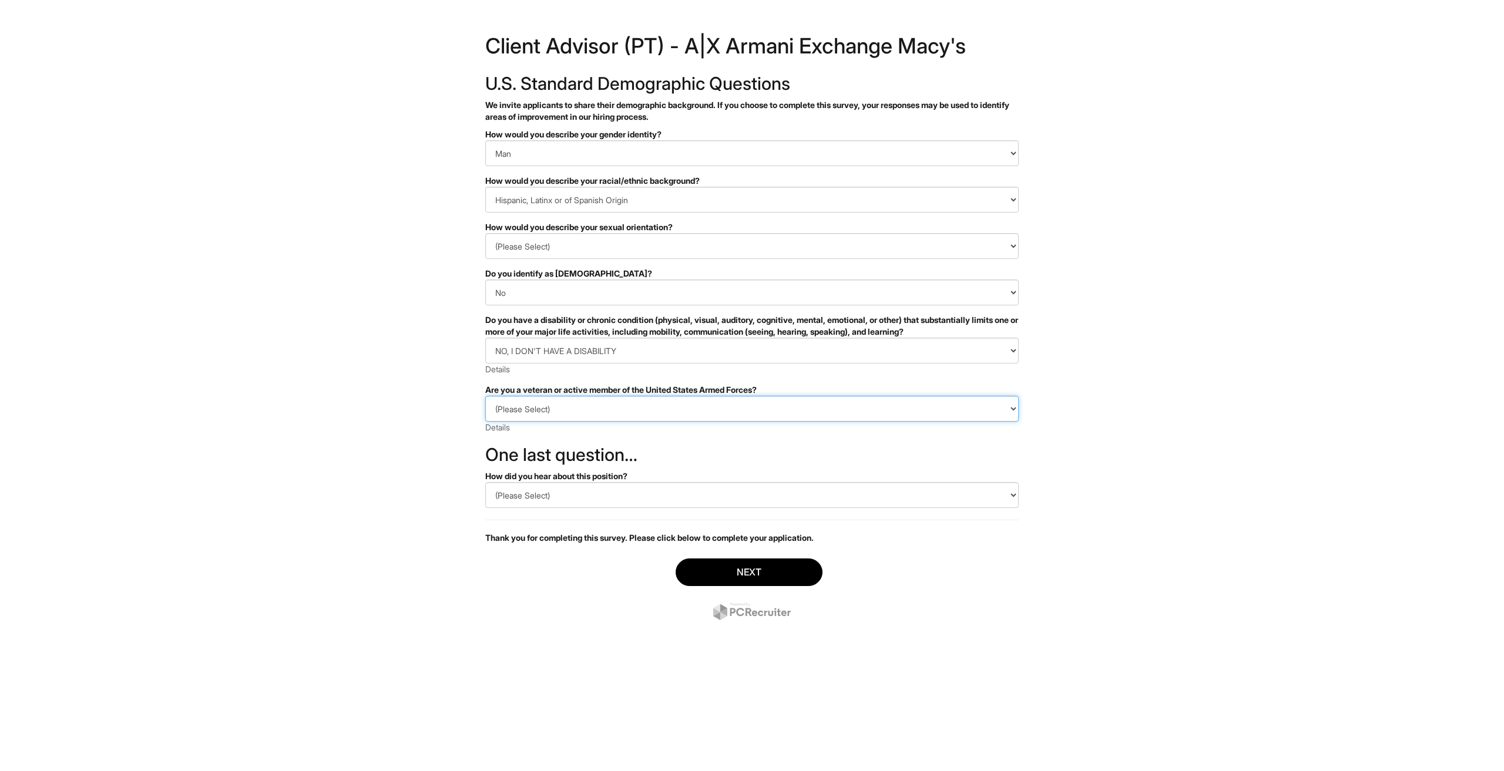
click at [573, 411] on select "(Please Select) I IDENTIFY AS ONE OR MORE OF THE CLASSIFICATIONS OF PROTECTED V…" at bounding box center [751, 409] width 533 height 26
select select "I AM NOT A PROTECTED VETERAN"
click at [485, 396] on select "(Please Select) I IDENTIFY AS ONE OR MORE OF THE CLASSIFICATIONS OF PROTECTED V…" at bounding box center [751, 409] width 533 height 26
click at [538, 504] on select "(Please Select) CareerBuilder Indeed LinkedIn Monster Referral Other" at bounding box center [751, 495] width 533 height 26
click at [550, 493] on select "(Please Select) CareerBuilder Indeed LinkedIn Monster Referral Other" at bounding box center [751, 495] width 533 height 26
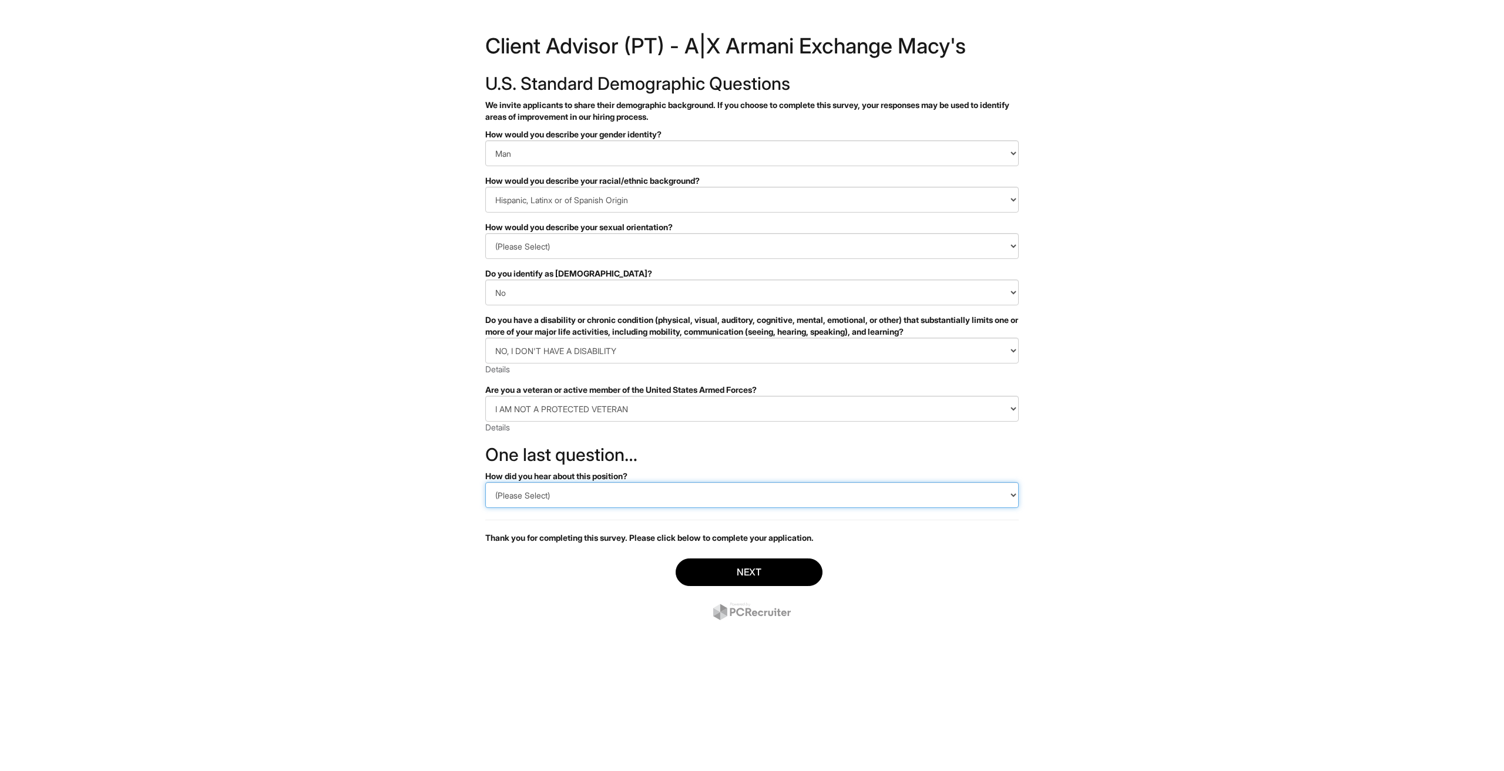
select select "Referral"
click at [485, 482] on select "(Please Select) CareerBuilder Indeed LinkedIn Monster Referral Other" at bounding box center [751, 495] width 533 height 26
click at [749, 566] on button "Next" at bounding box center [749, 573] width 147 height 28
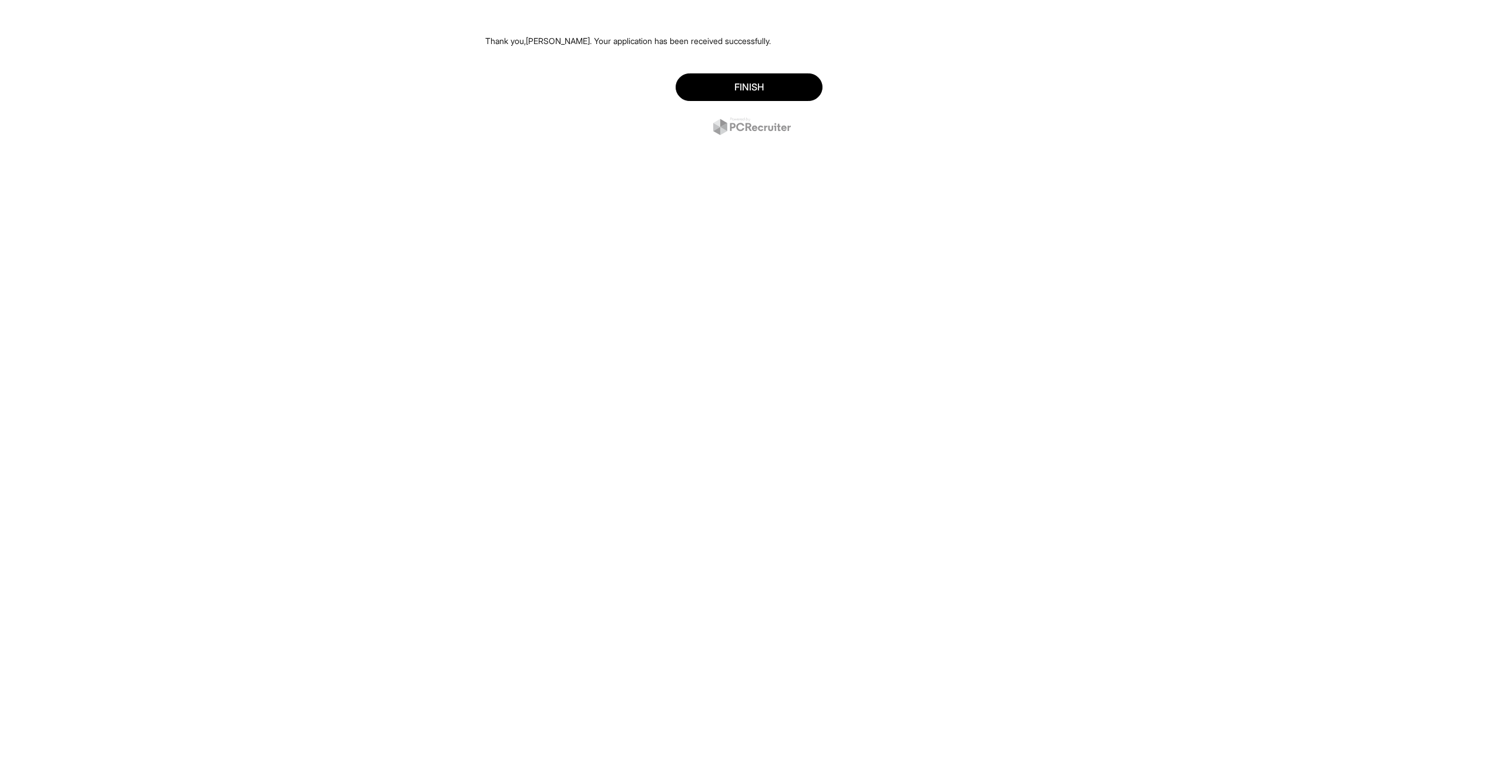
click at [743, 65] on div "Finish" at bounding box center [751, 106] width 533 height 82
click at [745, 85] on button "Finish" at bounding box center [749, 87] width 147 height 28
